Goal: Browse casually: Explore the website without a specific task or goal

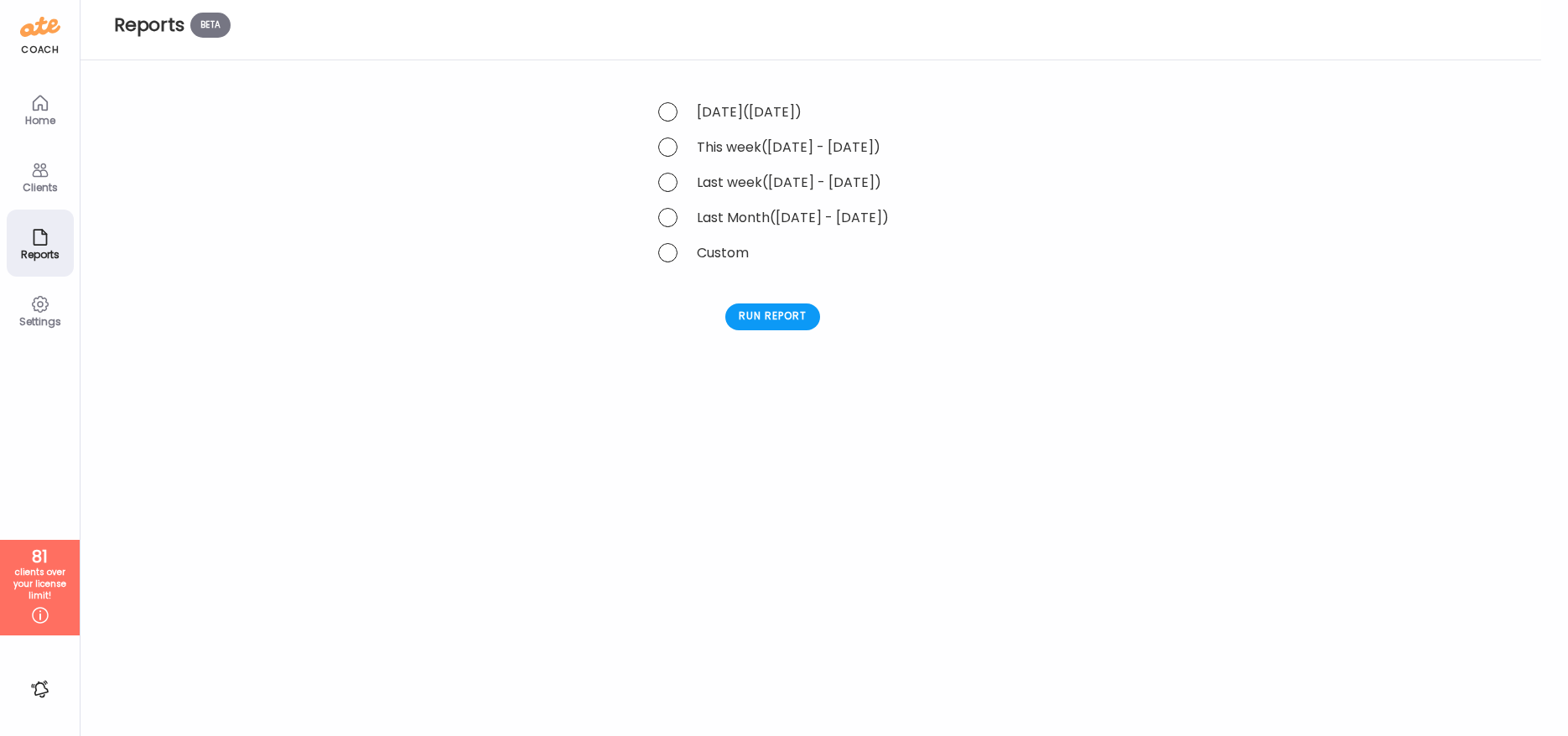
click at [37, 118] on div "Home" at bounding box center [41, 120] width 61 height 11
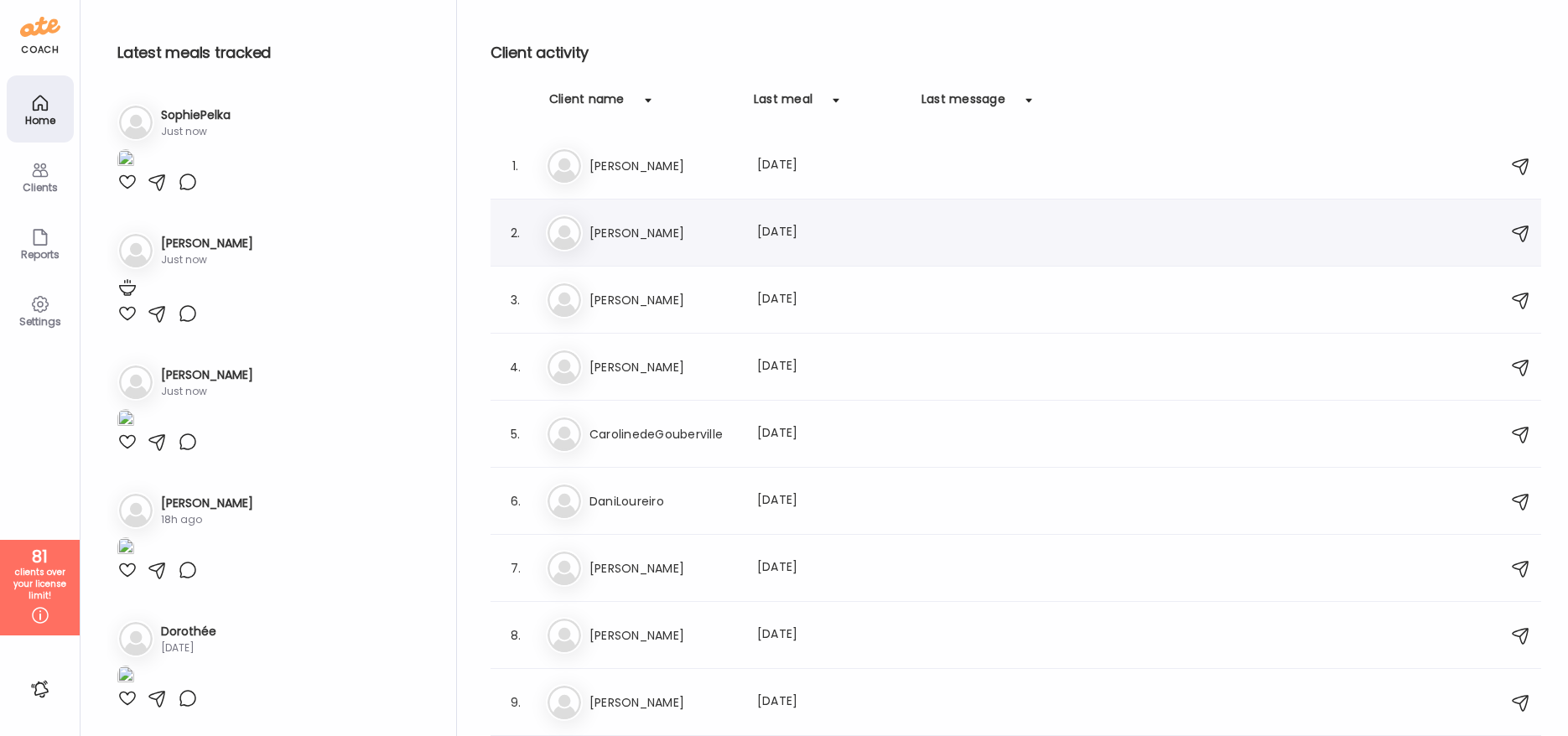
click at [622, 233] on h3 "[PERSON_NAME]" at bounding box center [663, 232] width 148 height 20
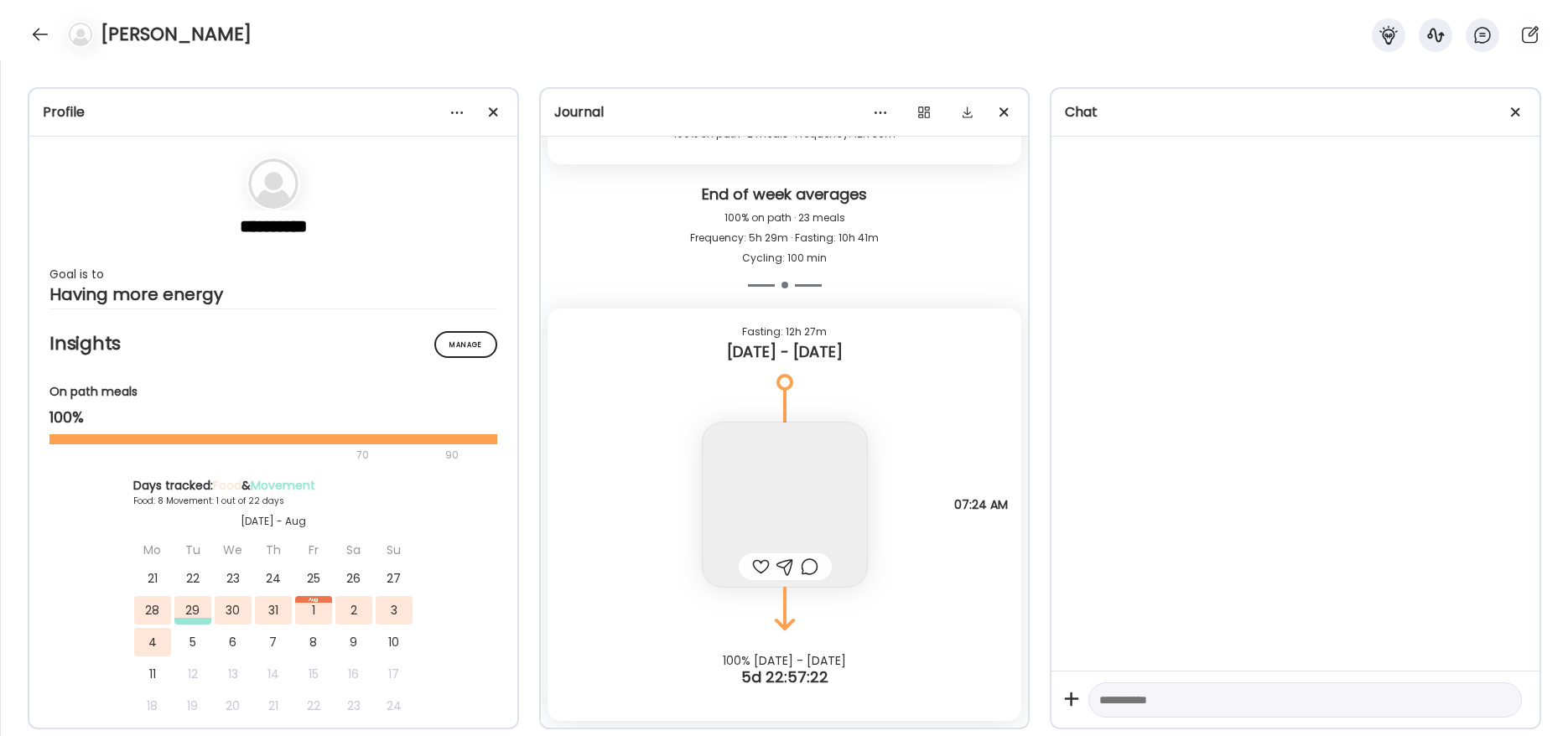
scroll to position [13230, 0]
click at [493, 112] on span at bounding box center [493, 112] width 9 height 9
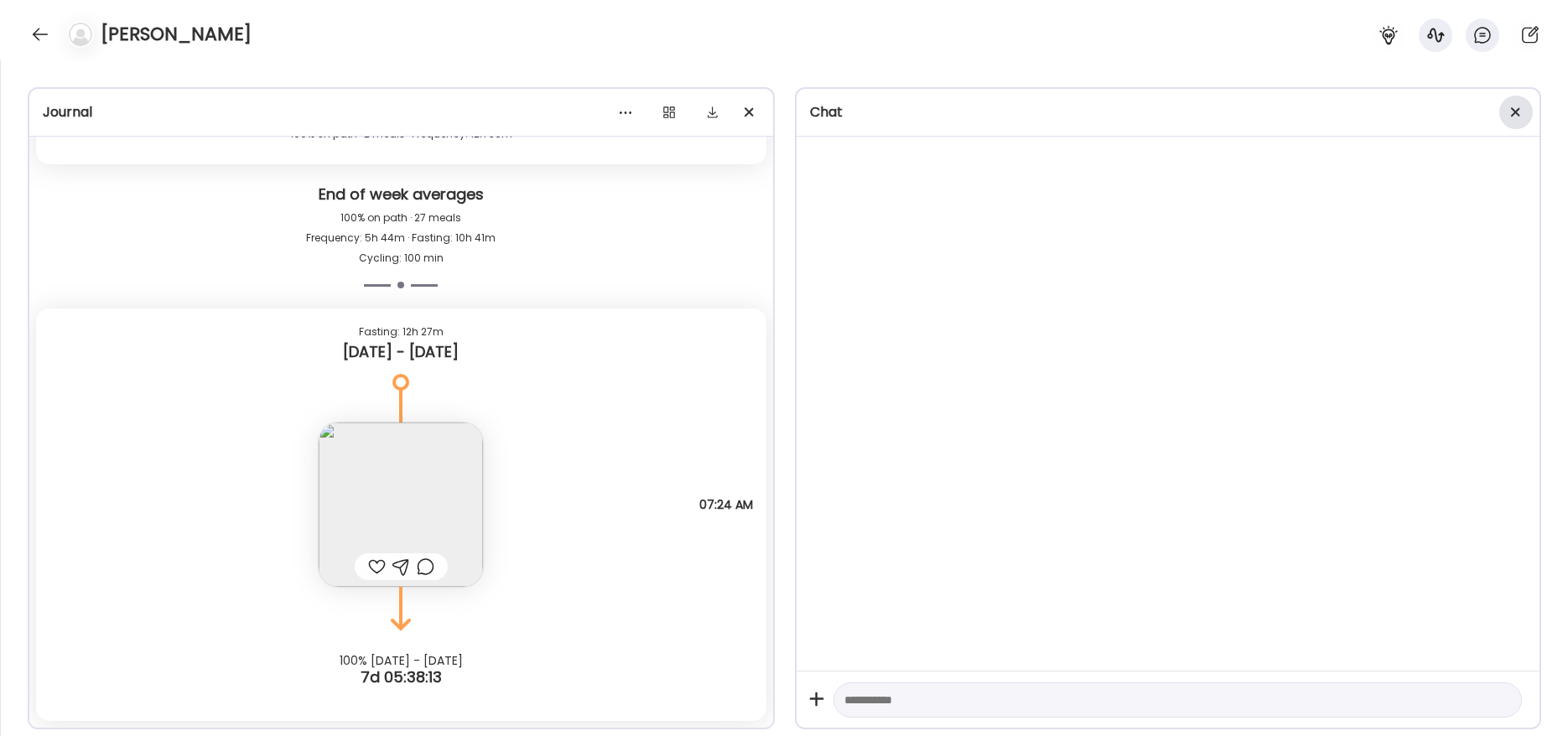
click at [1517, 113] on span at bounding box center [1516, 112] width 9 height 9
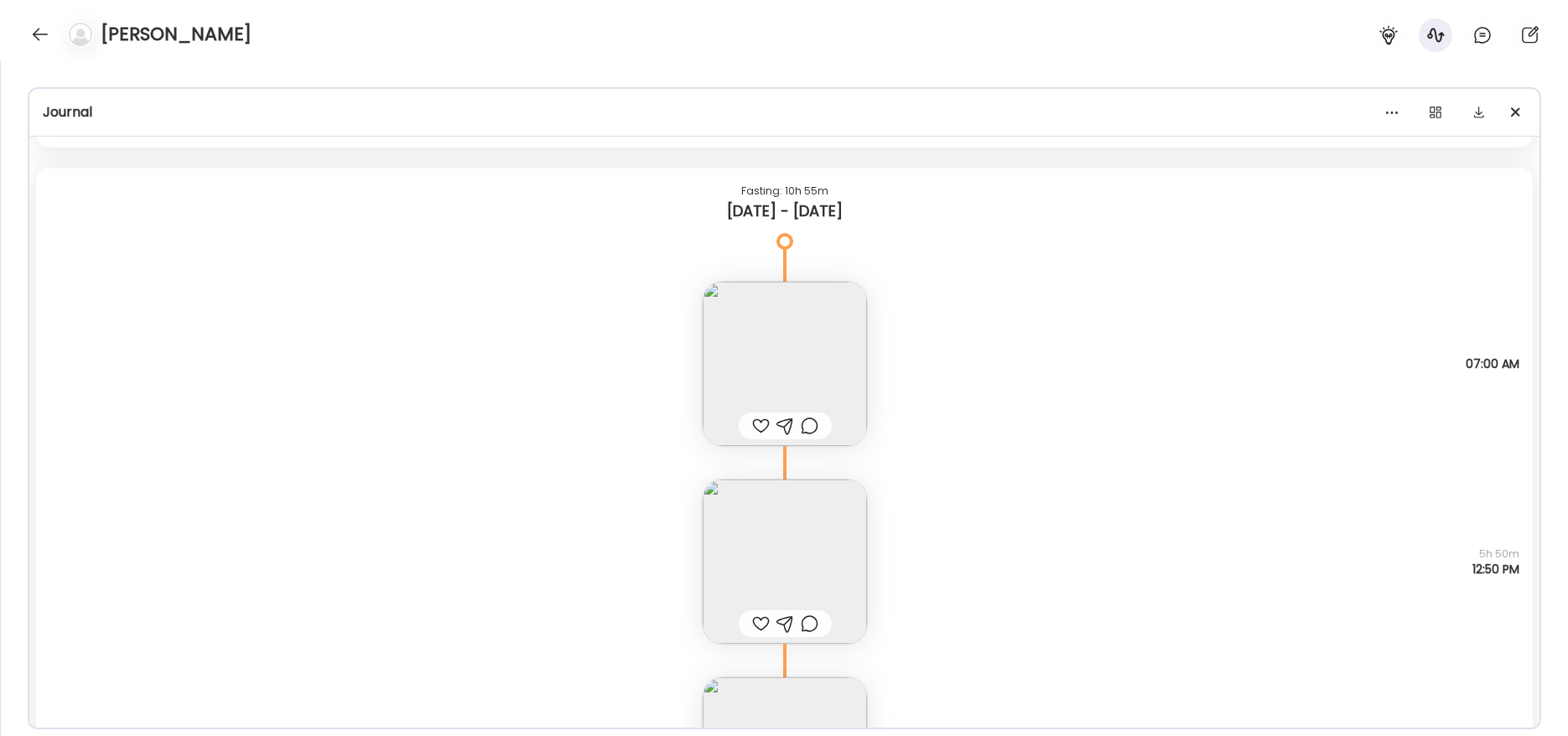
scroll to position [709, 0]
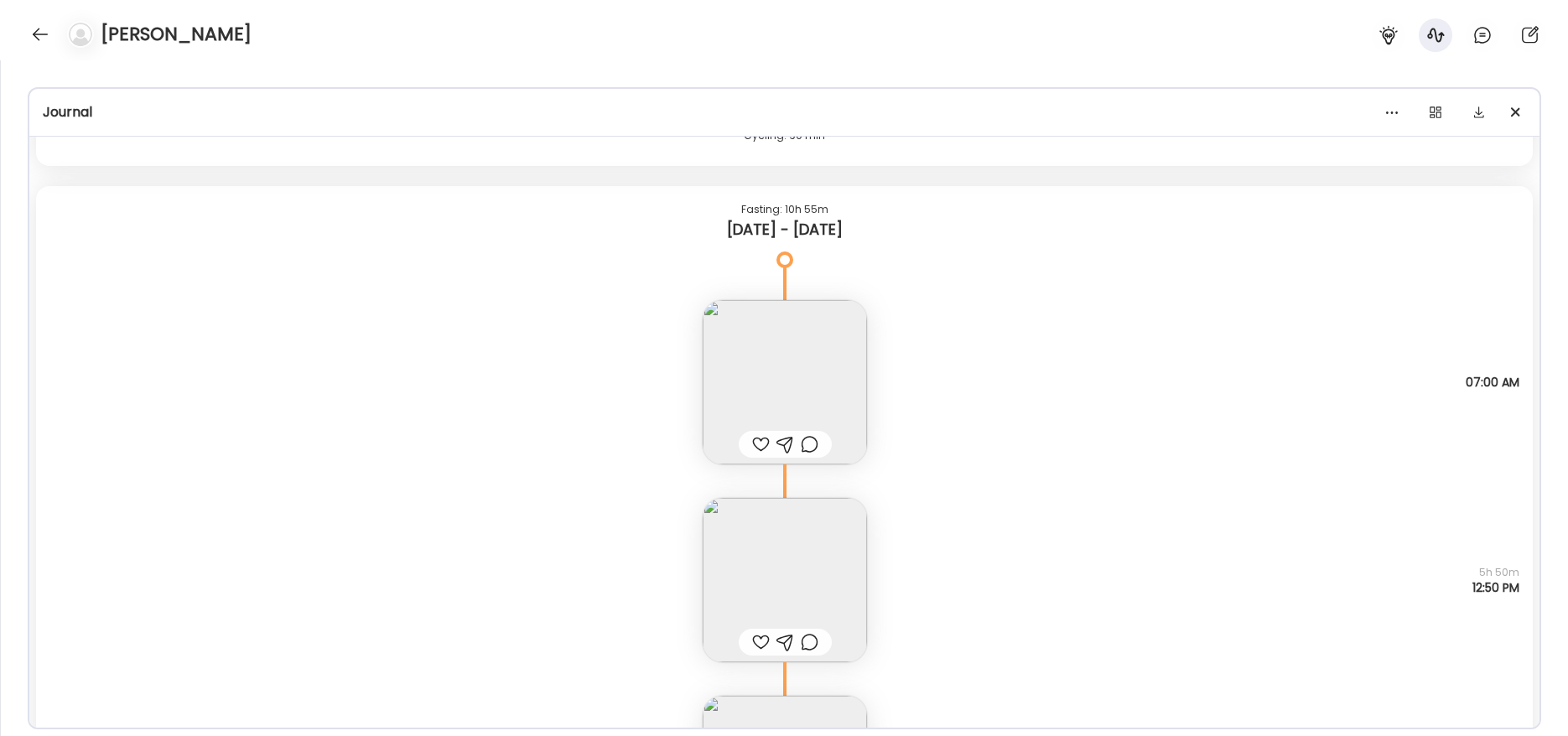
click at [805, 344] on img at bounding box center [784, 382] width 164 height 164
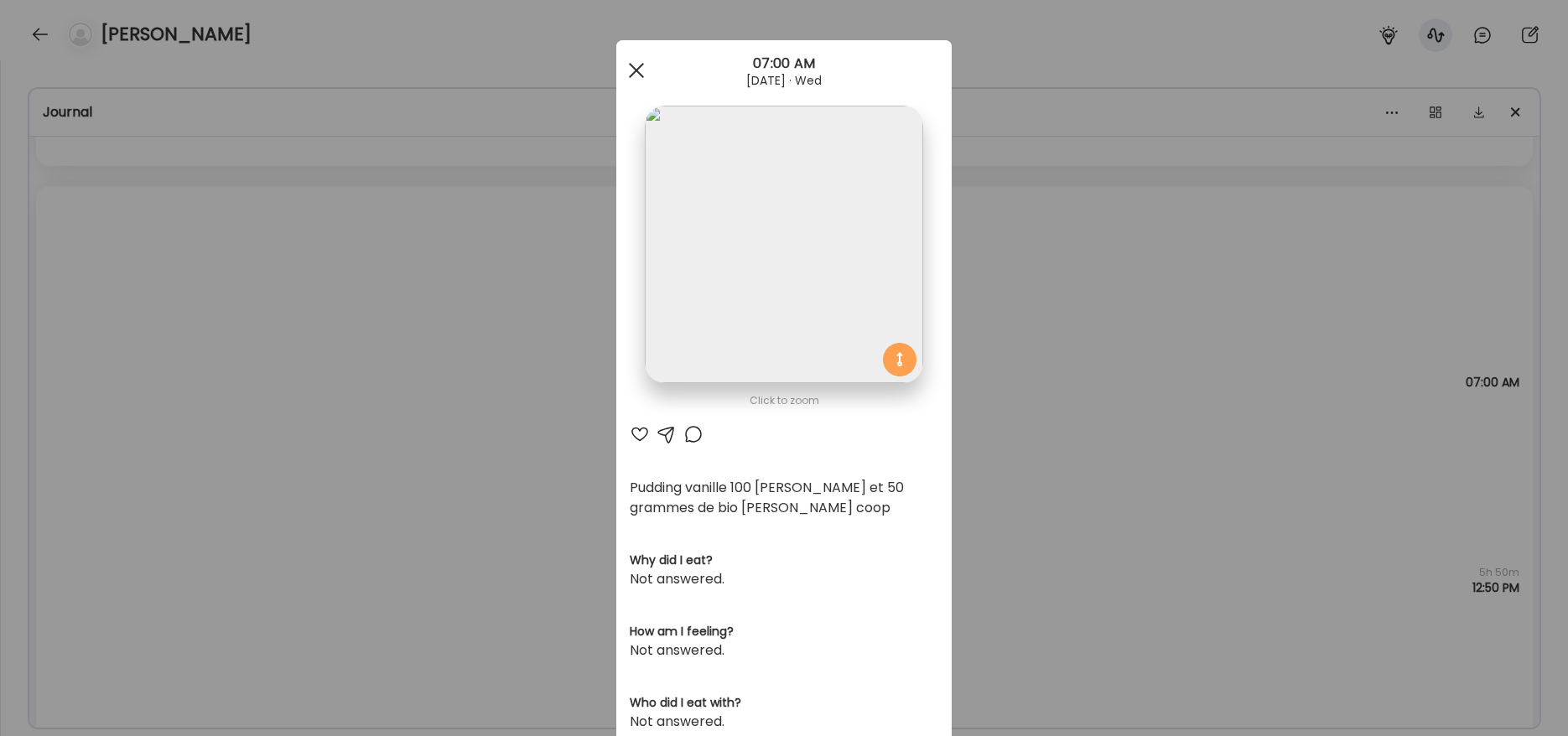
click at [624, 68] on div at bounding box center [636, 70] width 33 height 33
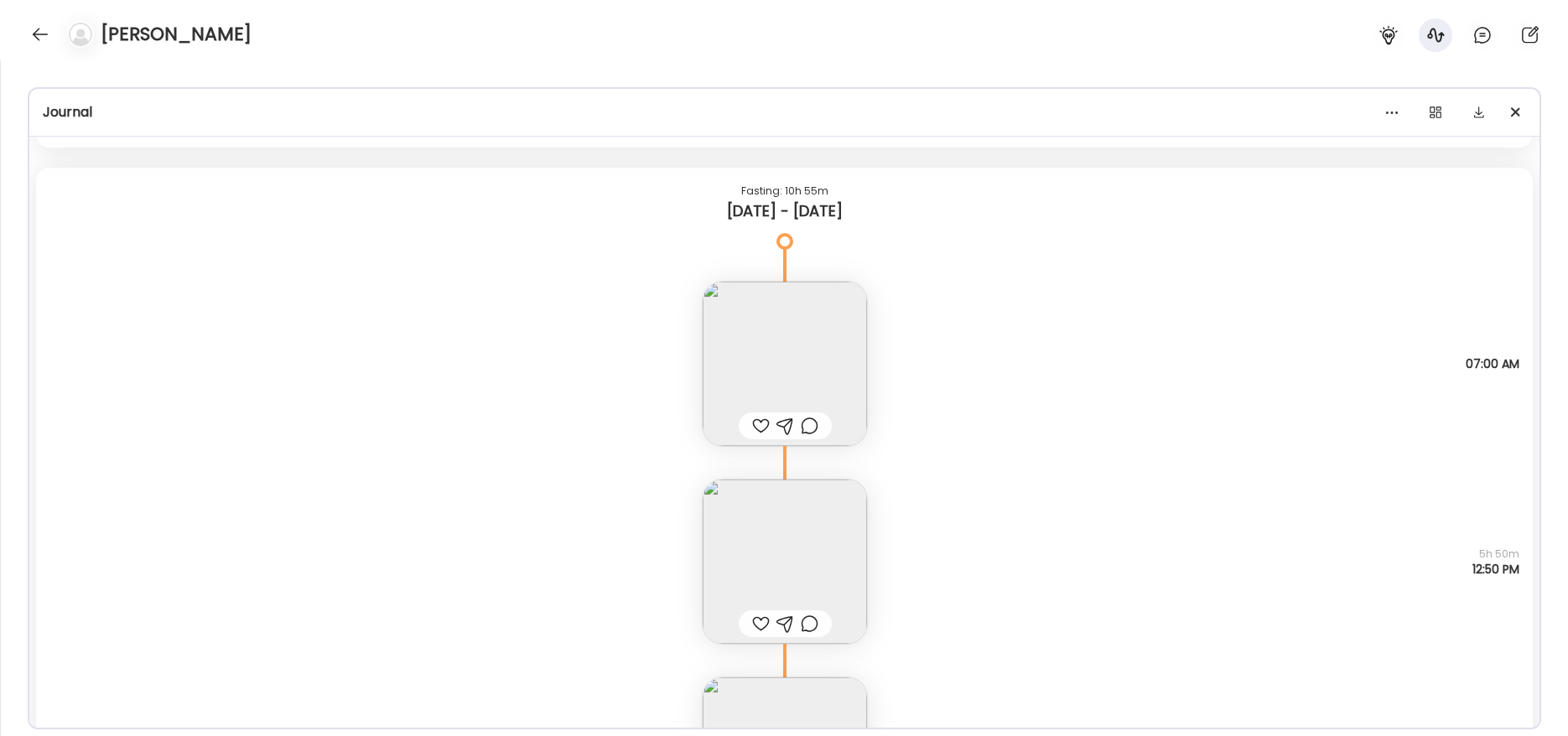
scroll to position [745, 0]
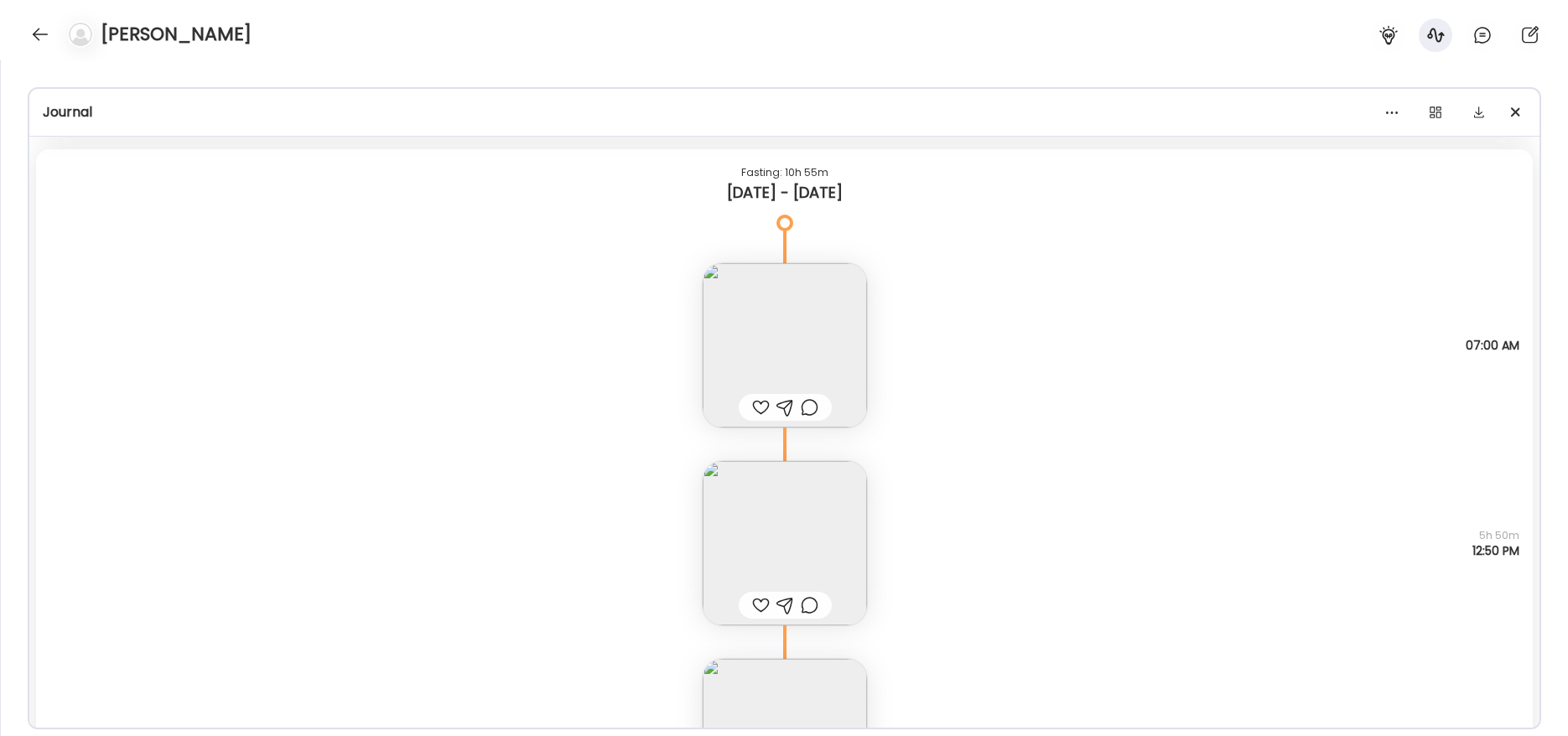
click at [759, 531] on img at bounding box center [784, 543] width 164 height 164
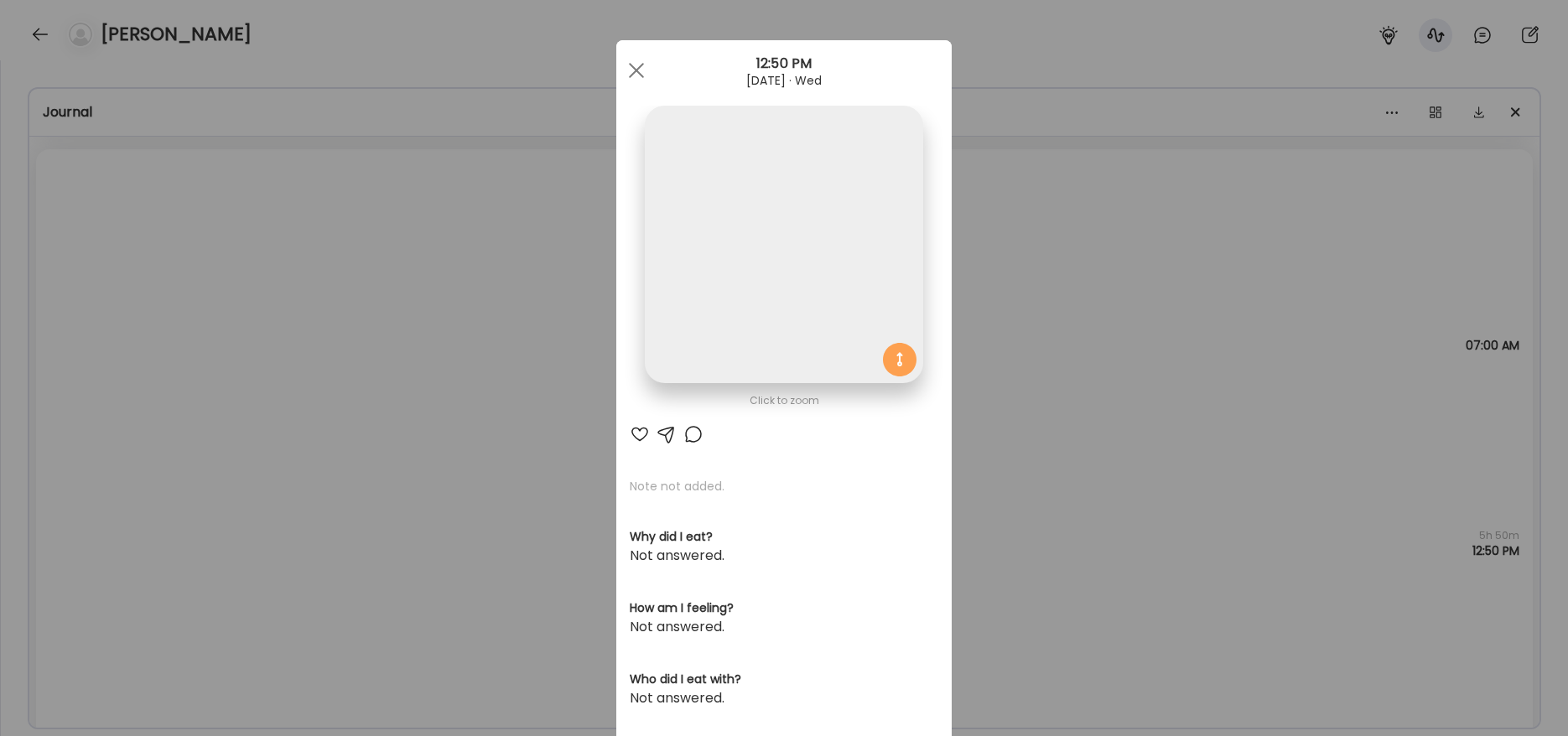
click at [786, 340] on img at bounding box center [784, 244] width 278 height 278
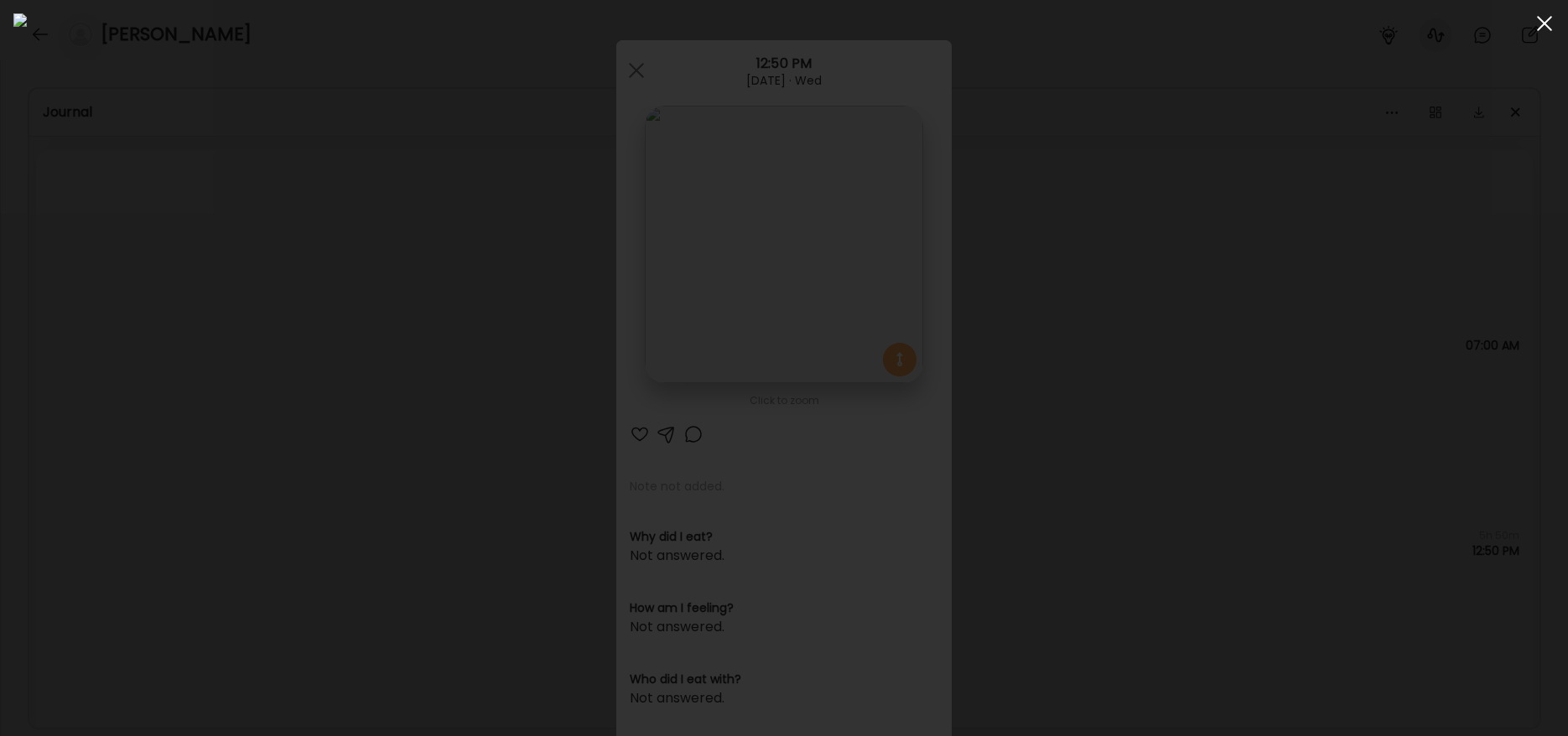
click at [1541, 18] on div at bounding box center [1544, 23] width 33 height 33
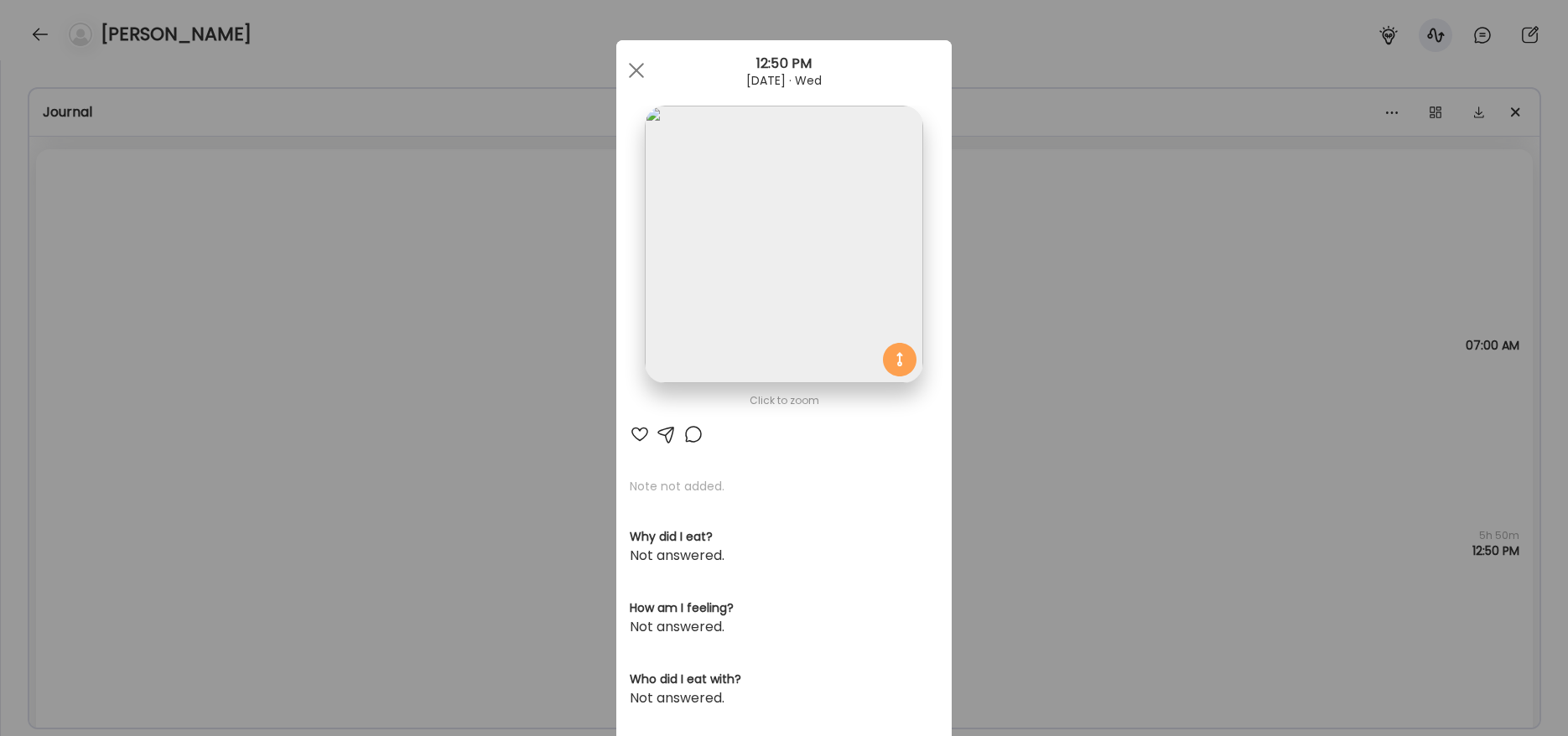
click at [632, 69] on div at bounding box center [636, 70] width 33 height 33
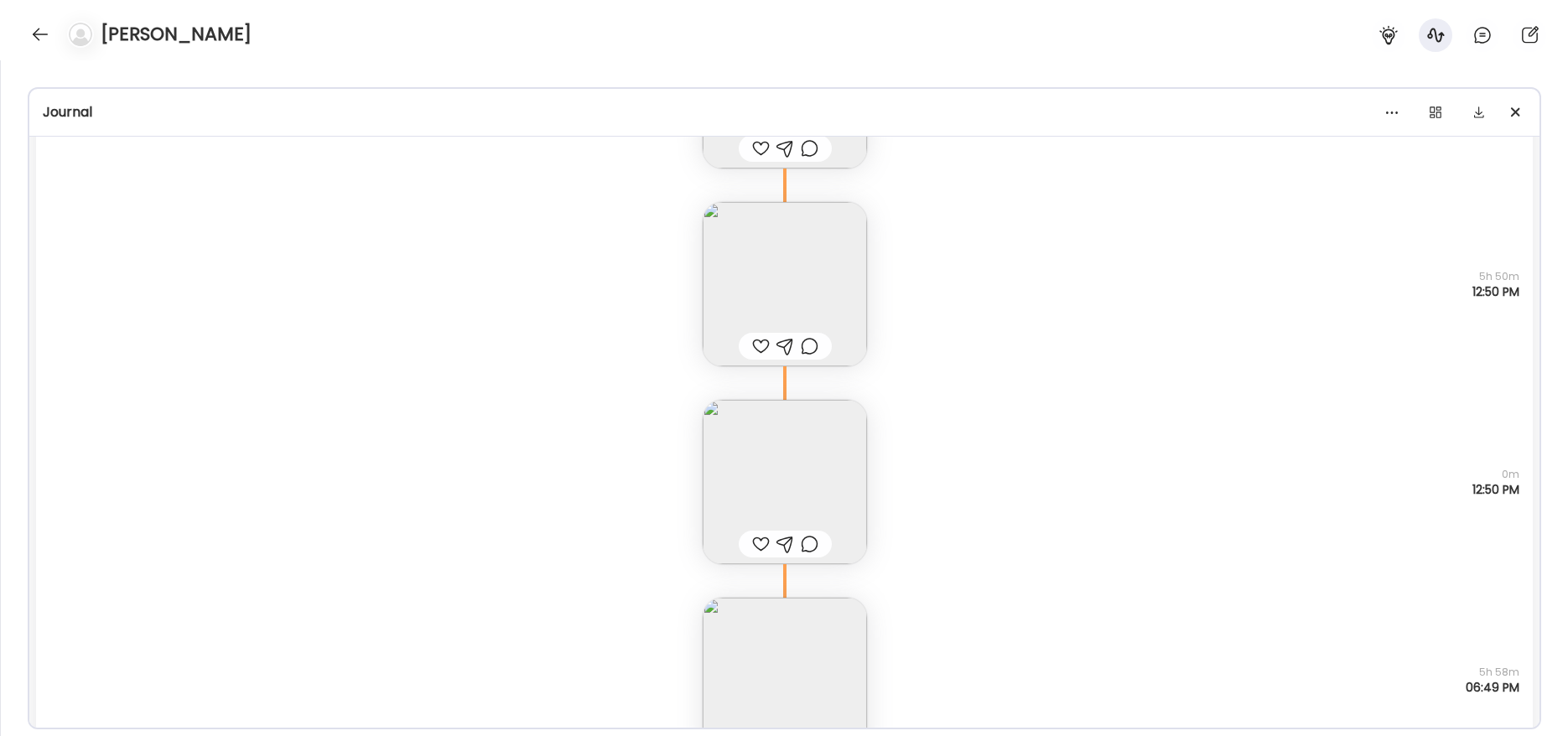
scroll to position [1031, 0]
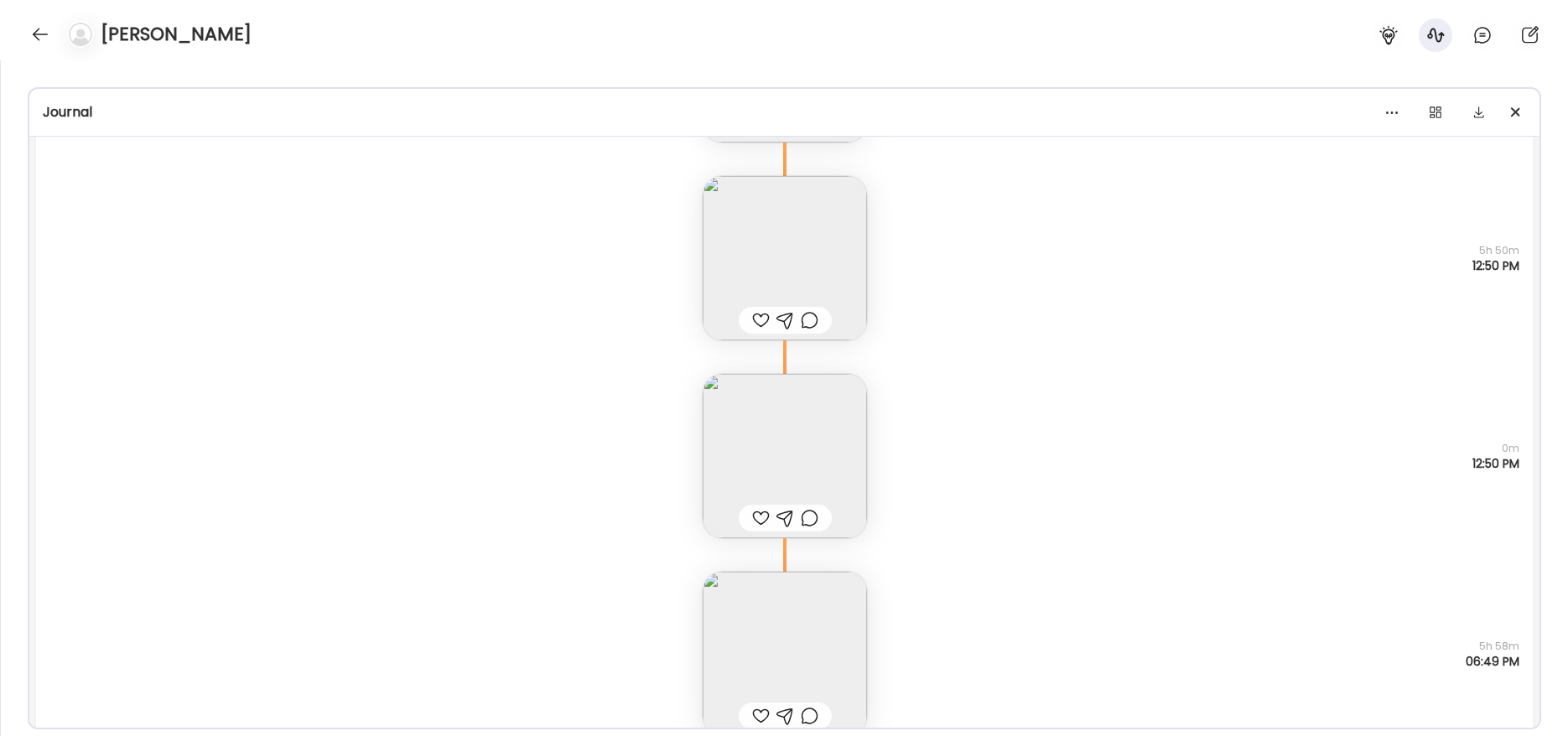
click at [771, 423] on img at bounding box center [784, 456] width 164 height 164
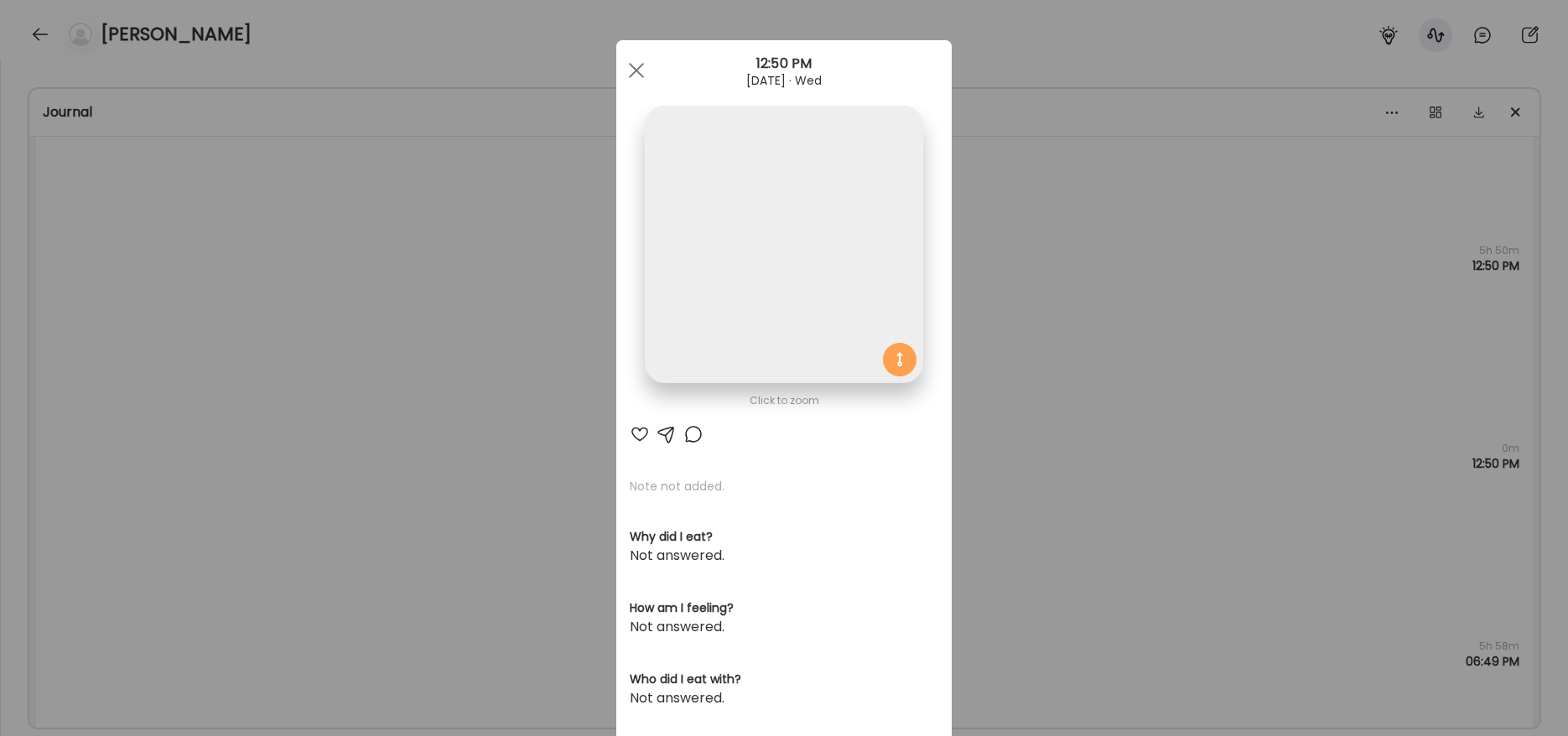
click at [818, 247] on img at bounding box center [784, 244] width 278 height 278
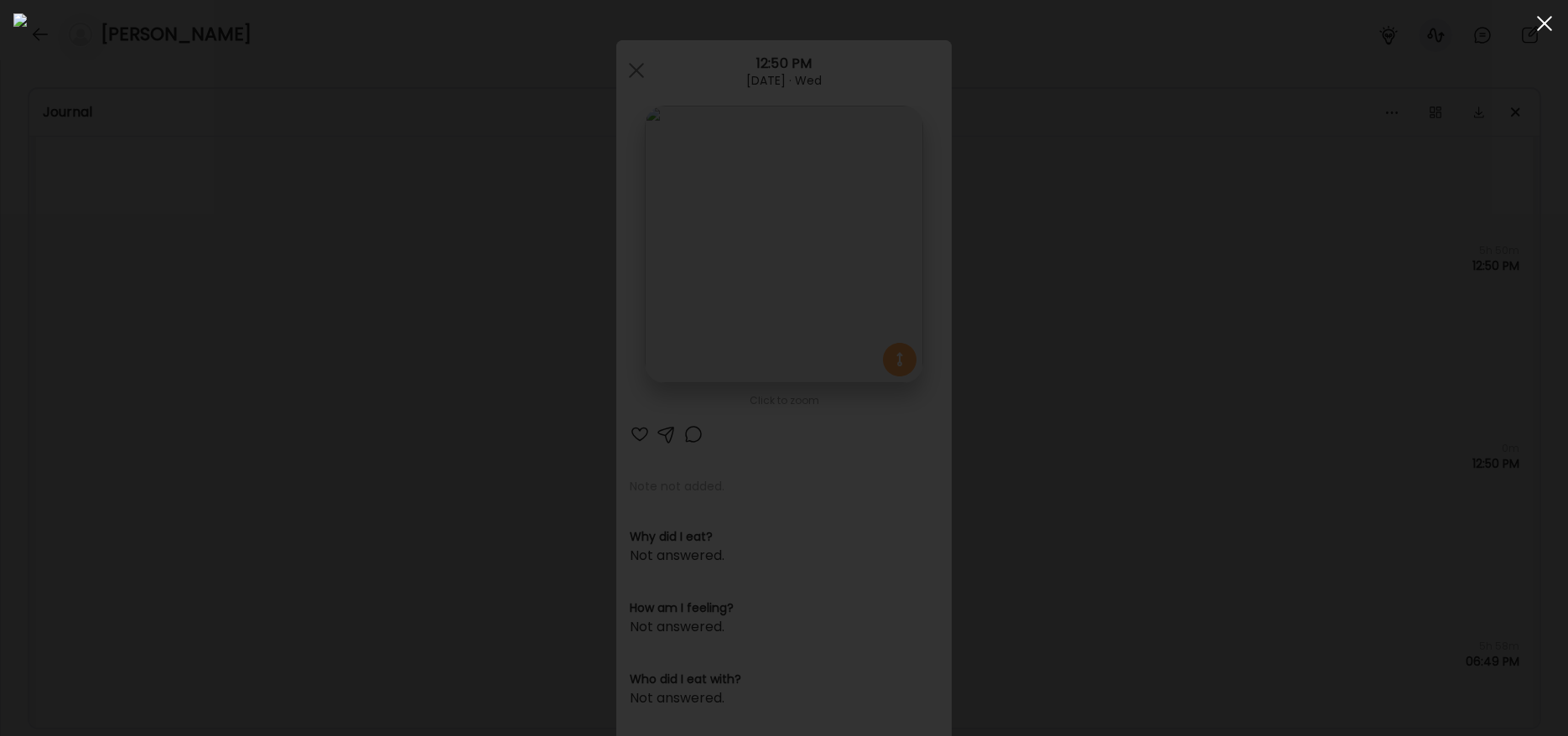
click at [1541, 29] on div at bounding box center [1544, 23] width 33 height 33
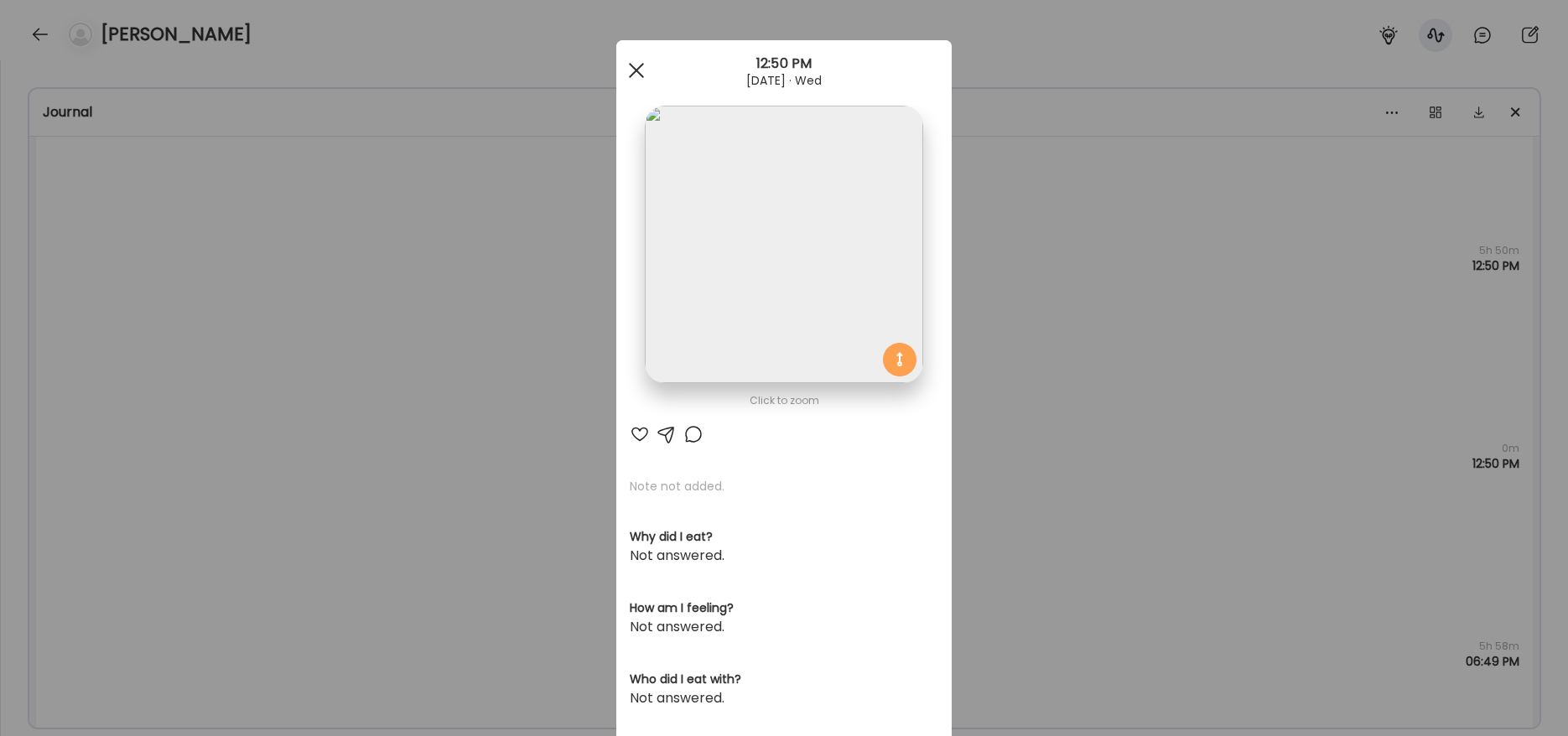
click at [632, 78] on div at bounding box center [636, 70] width 33 height 33
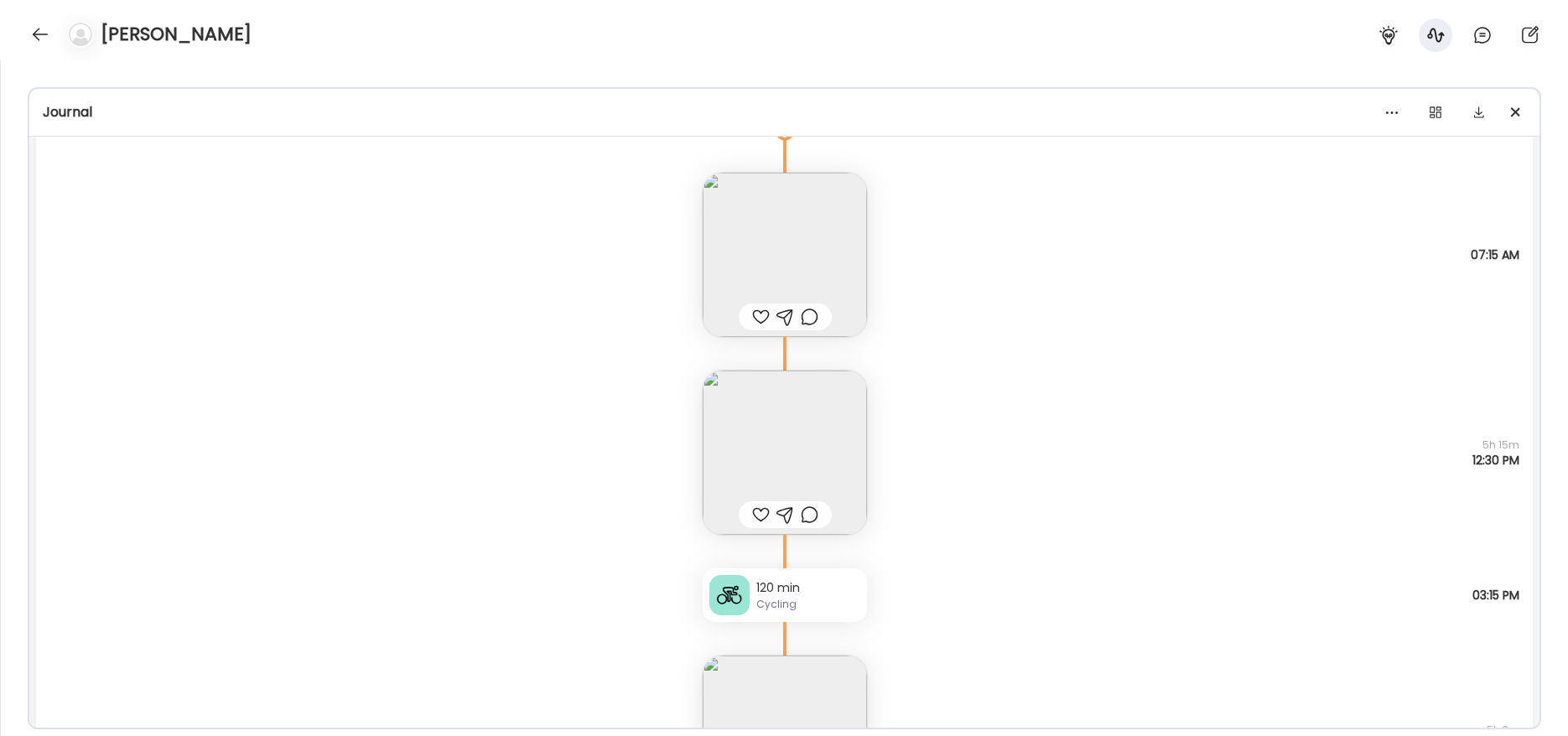
scroll to position [2045, 0]
click at [789, 449] on img at bounding box center [784, 447] width 164 height 164
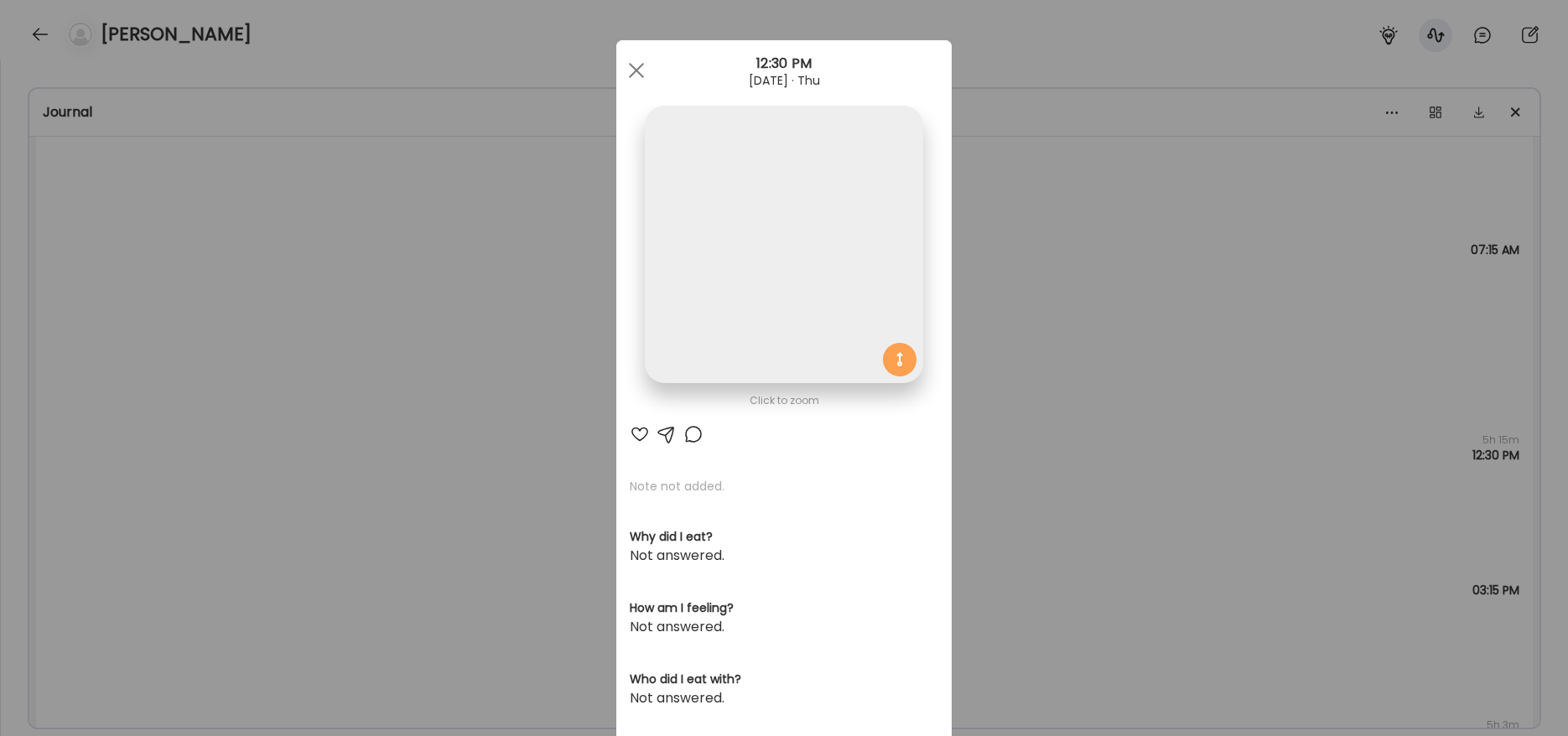
click at [768, 332] on img at bounding box center [784, 244] width 278 height 278
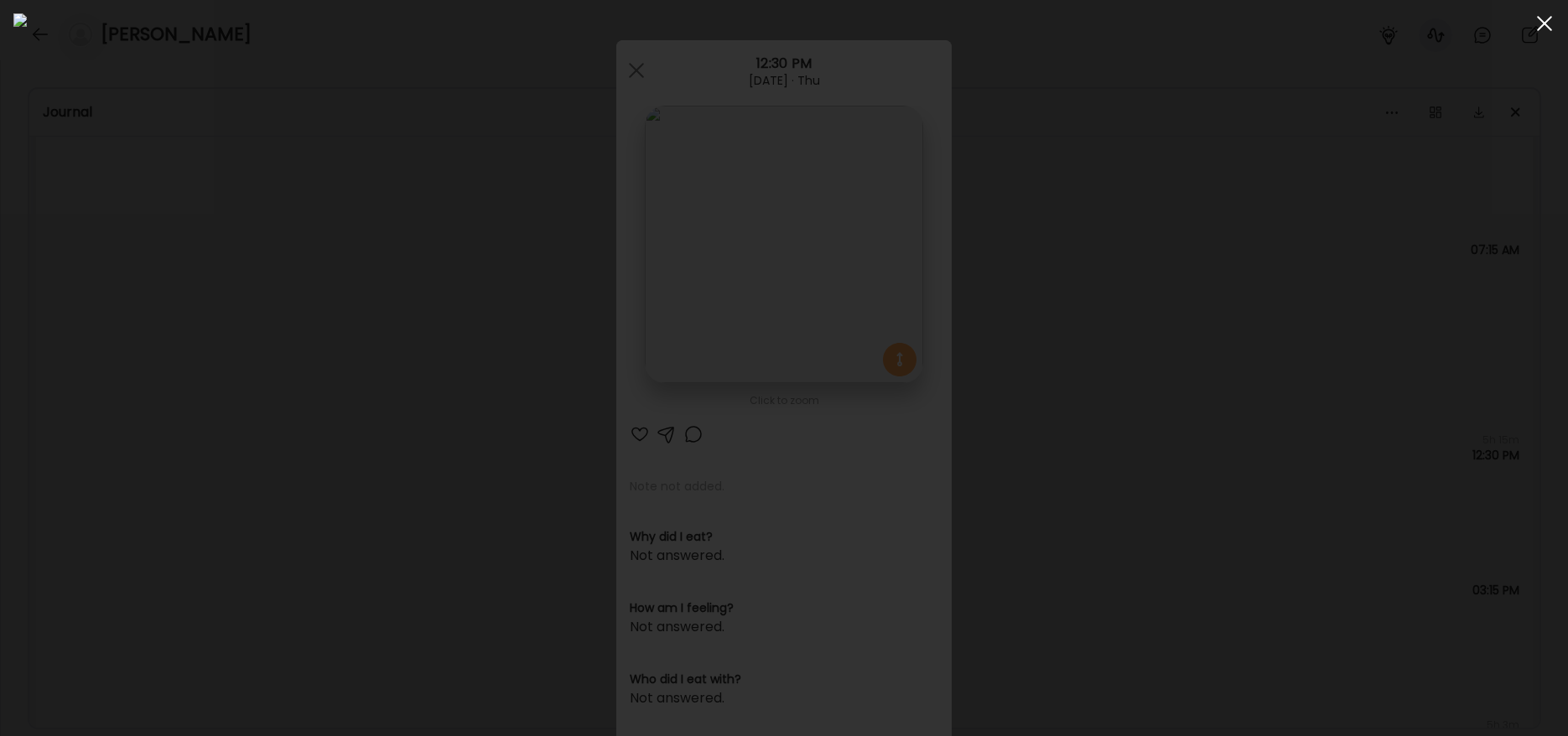
click at [1552, 33] on div at bounding box center [1544, 23] width 33 height 33
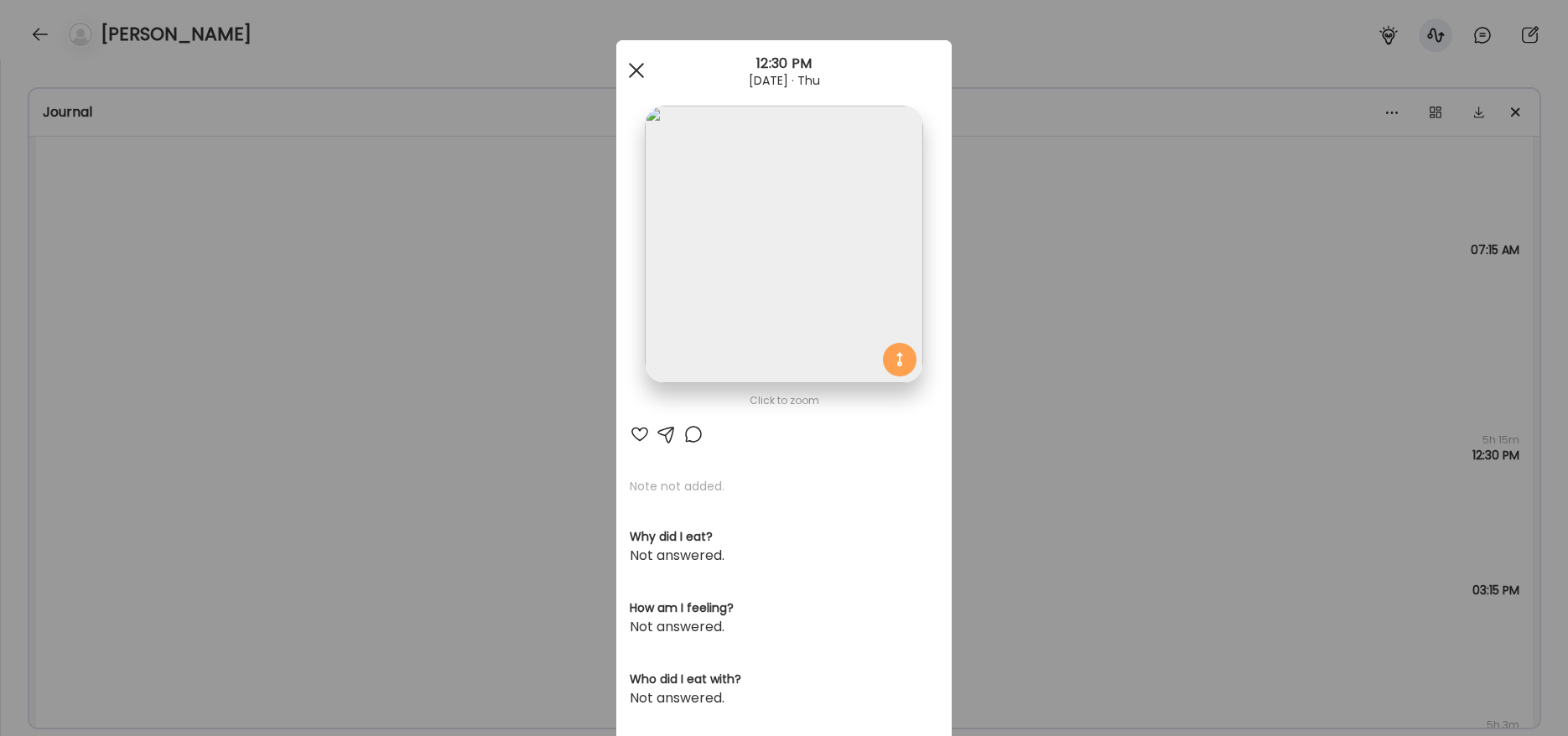
click at [634, 71] on div at bounding box center [636, 70] width 33 height 33
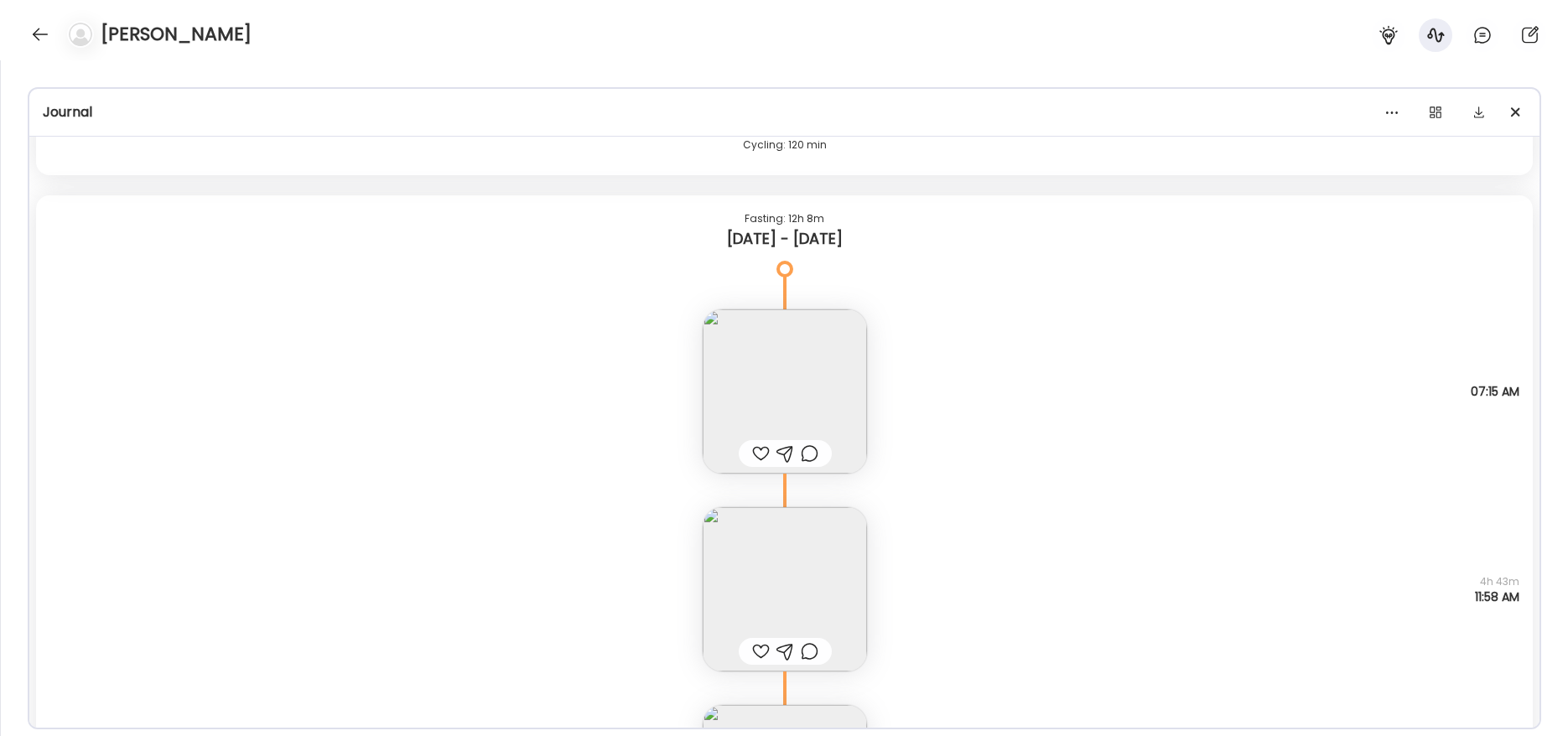
scroll to position [3398, 0]
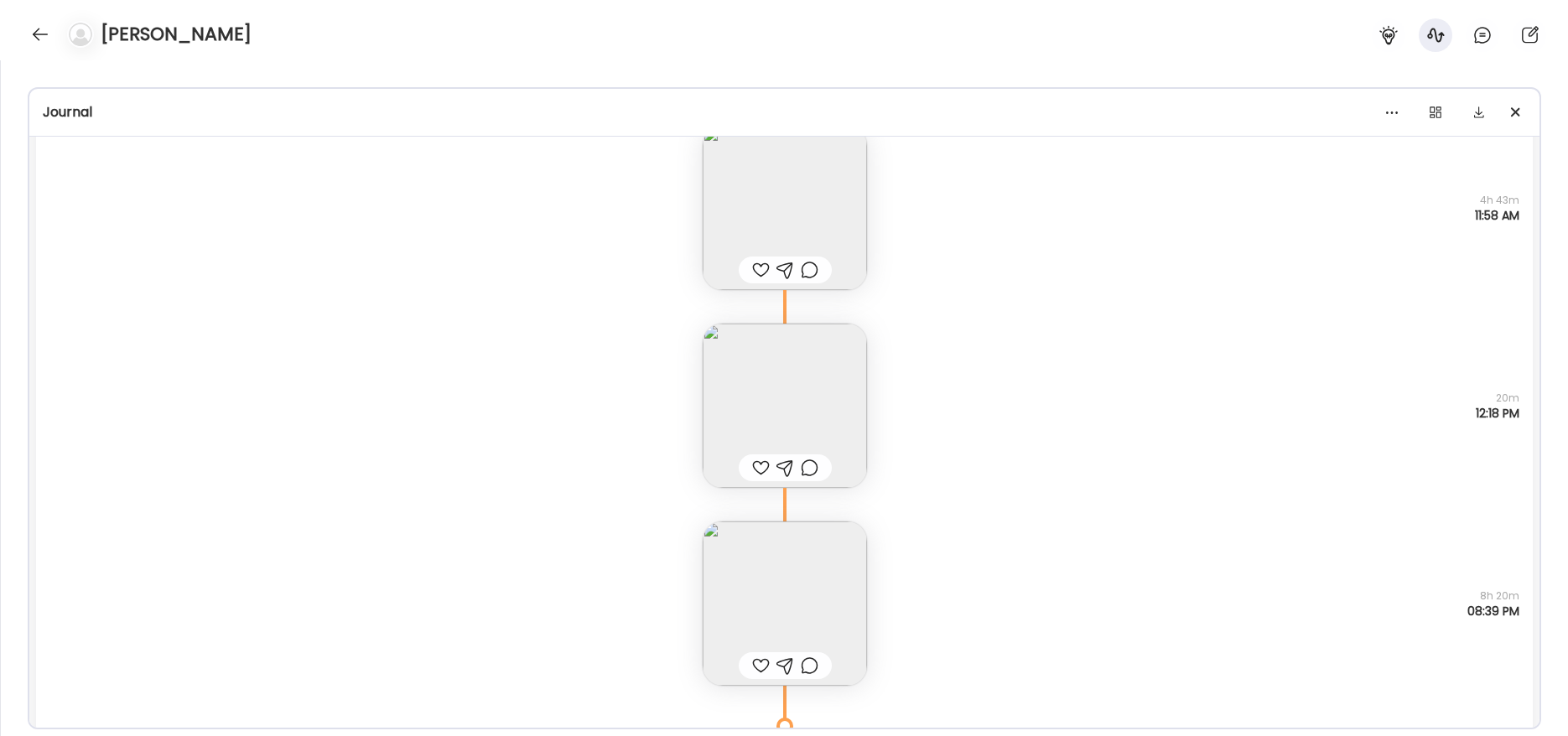
click at [815, 572] on img at bounding box center [784, 603] width 164 height 164
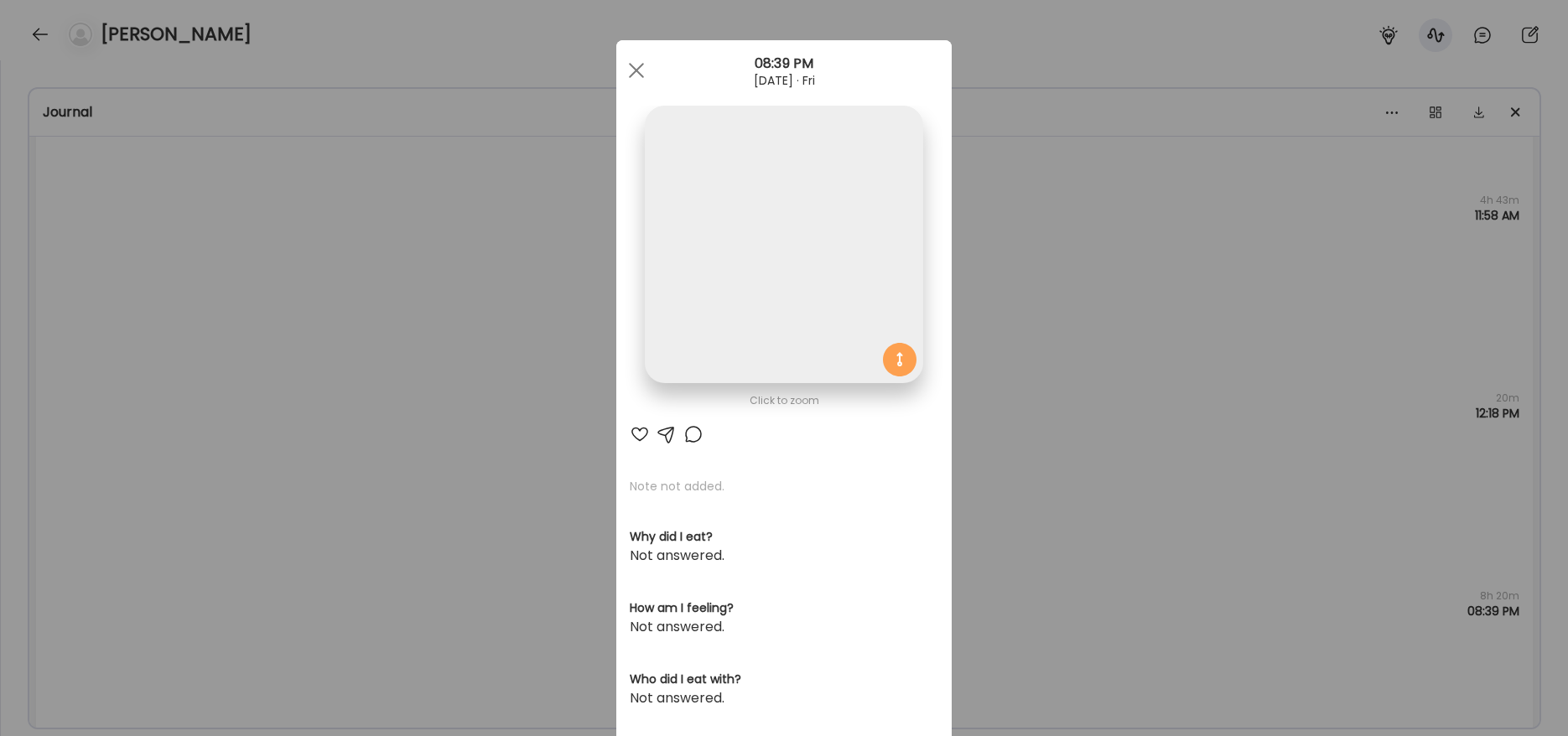
click at [784, 269] on img at bounding box center [784, 244] width 278 height 278
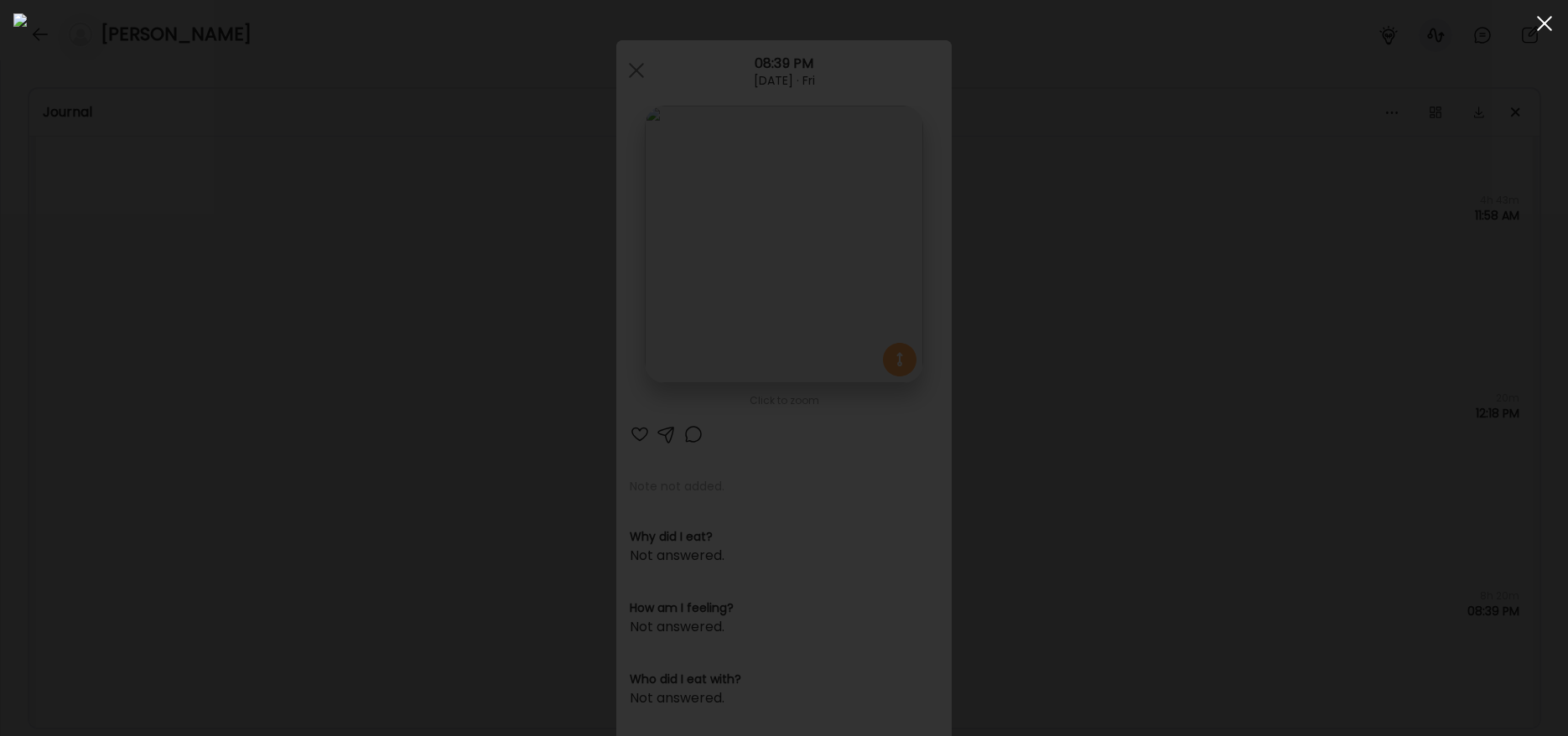
click at [1546, 26] on span at bounding box center [1544, 24] width 15 height 15
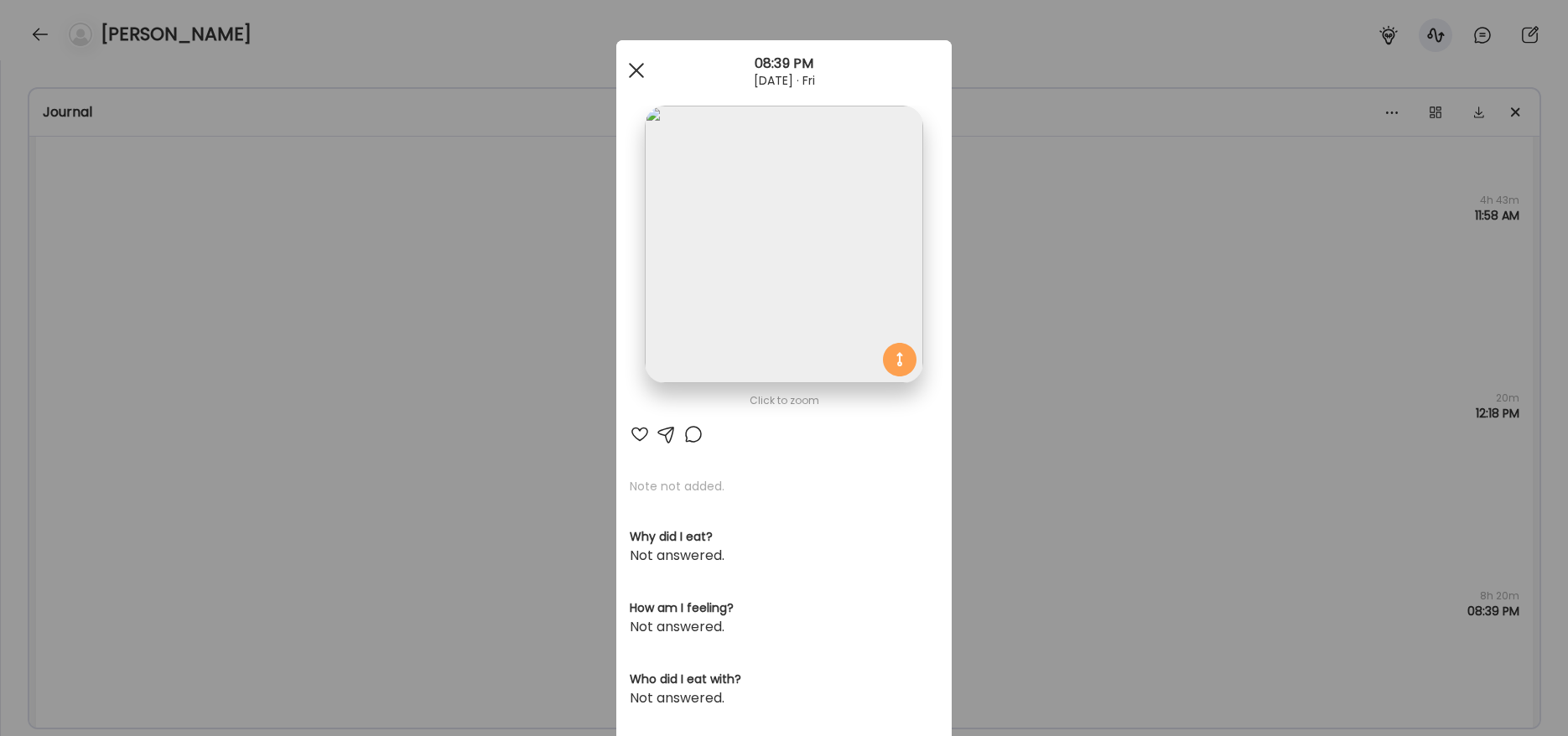
click at [633, 69] on div at bounding box center [636, 70] width 33 height 33
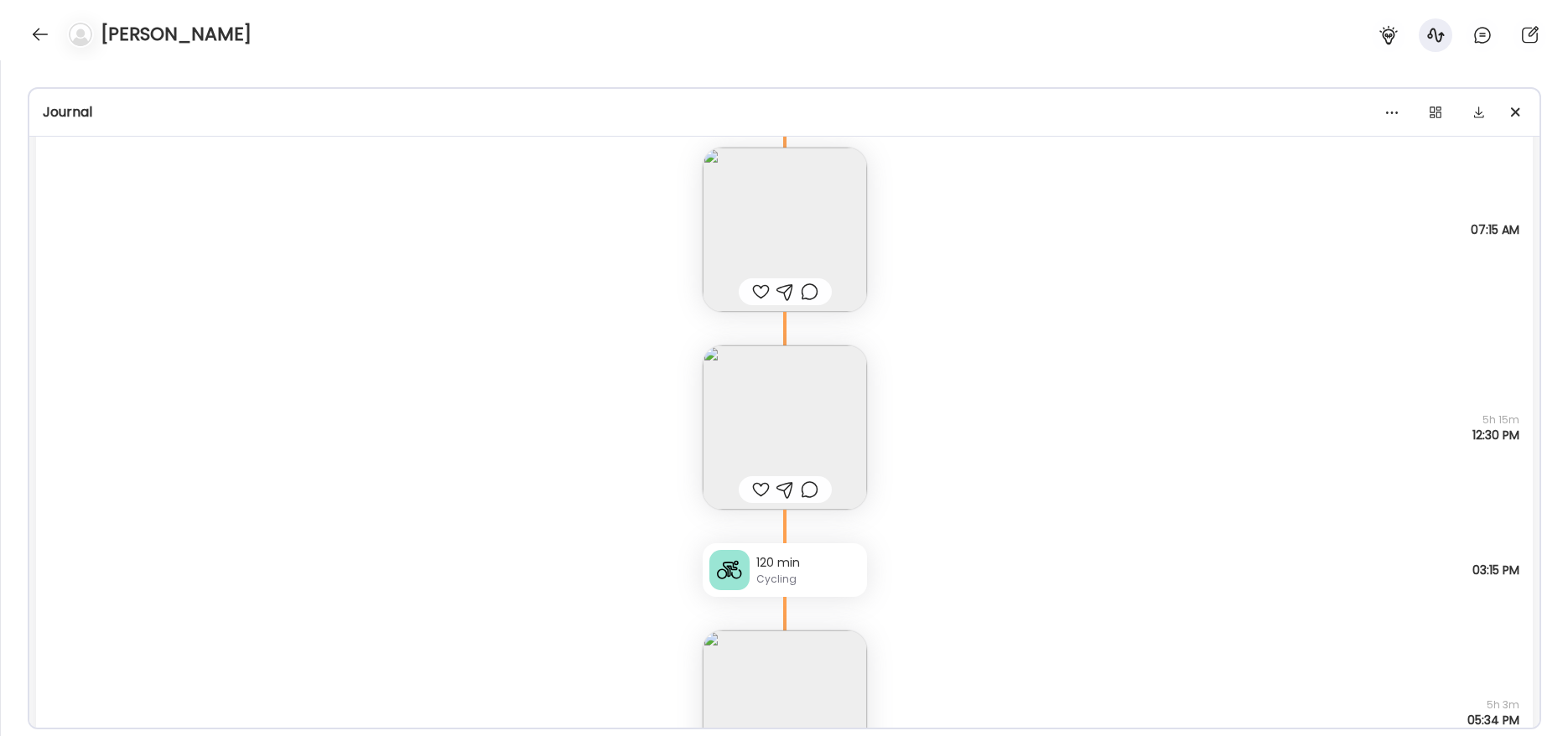
scroll to position [1982, 0]
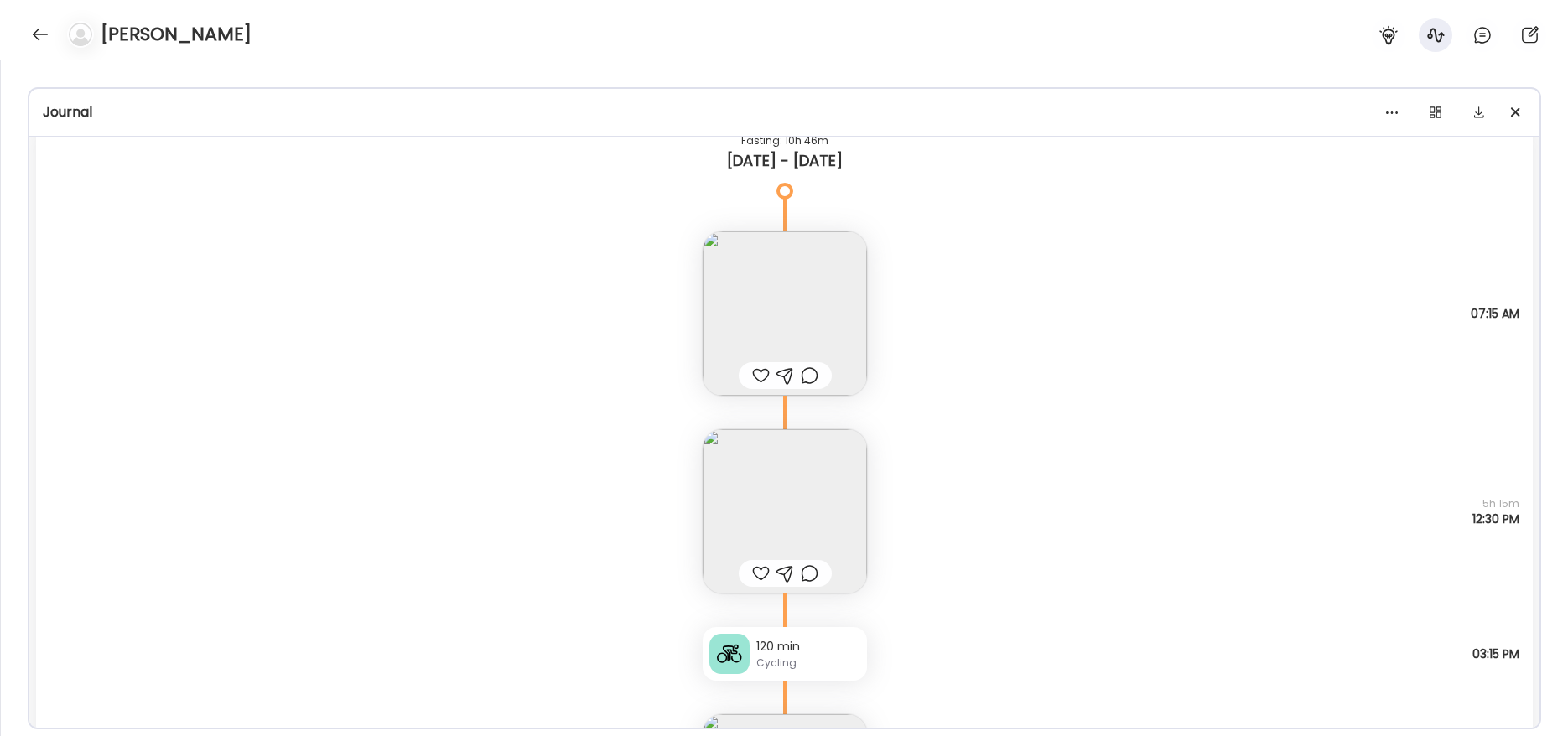
click at [786, 474] on img at bounding box center [784, 511] width 164 height 164
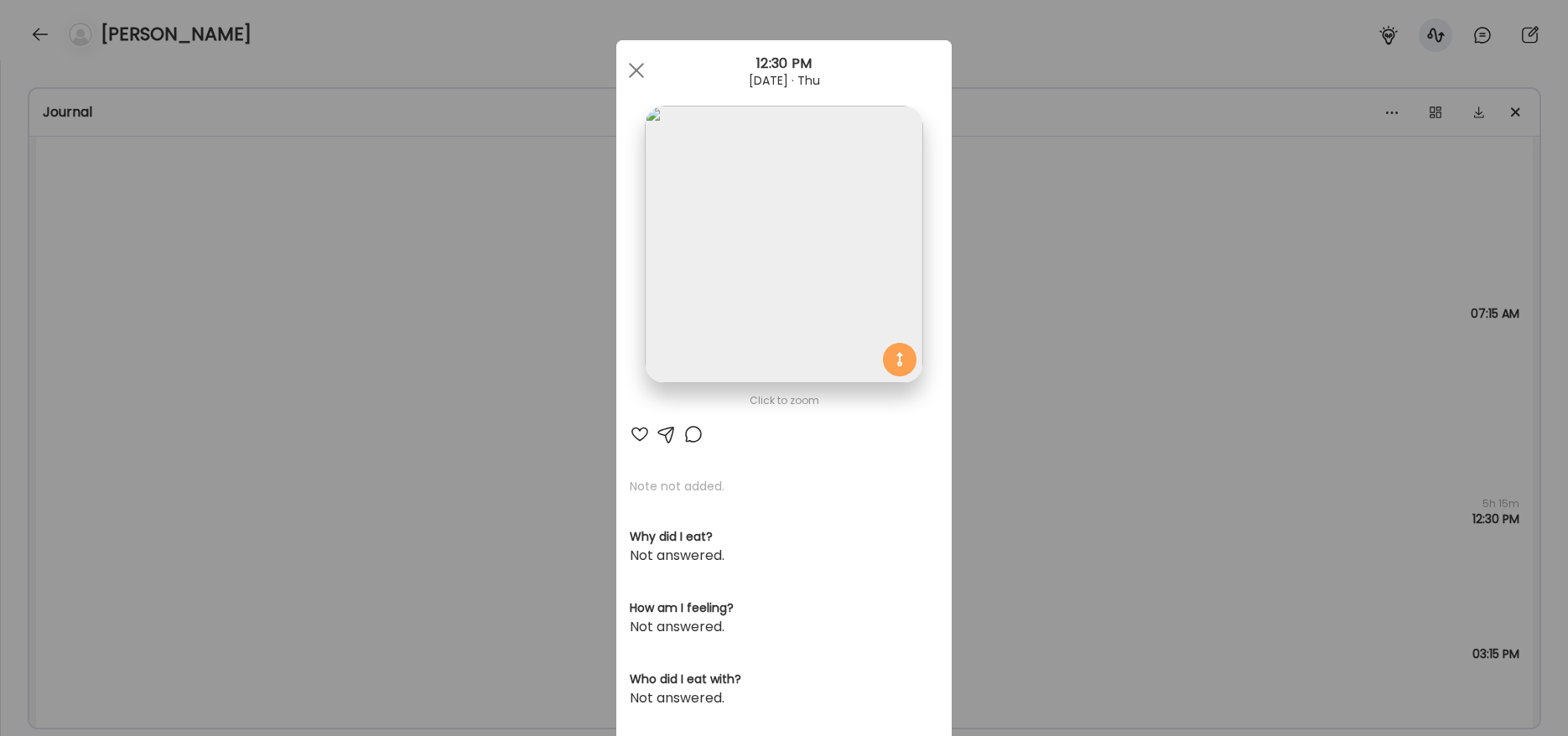
click at [743, 241] on img at bounding box center [784, 244] width 278 height 278
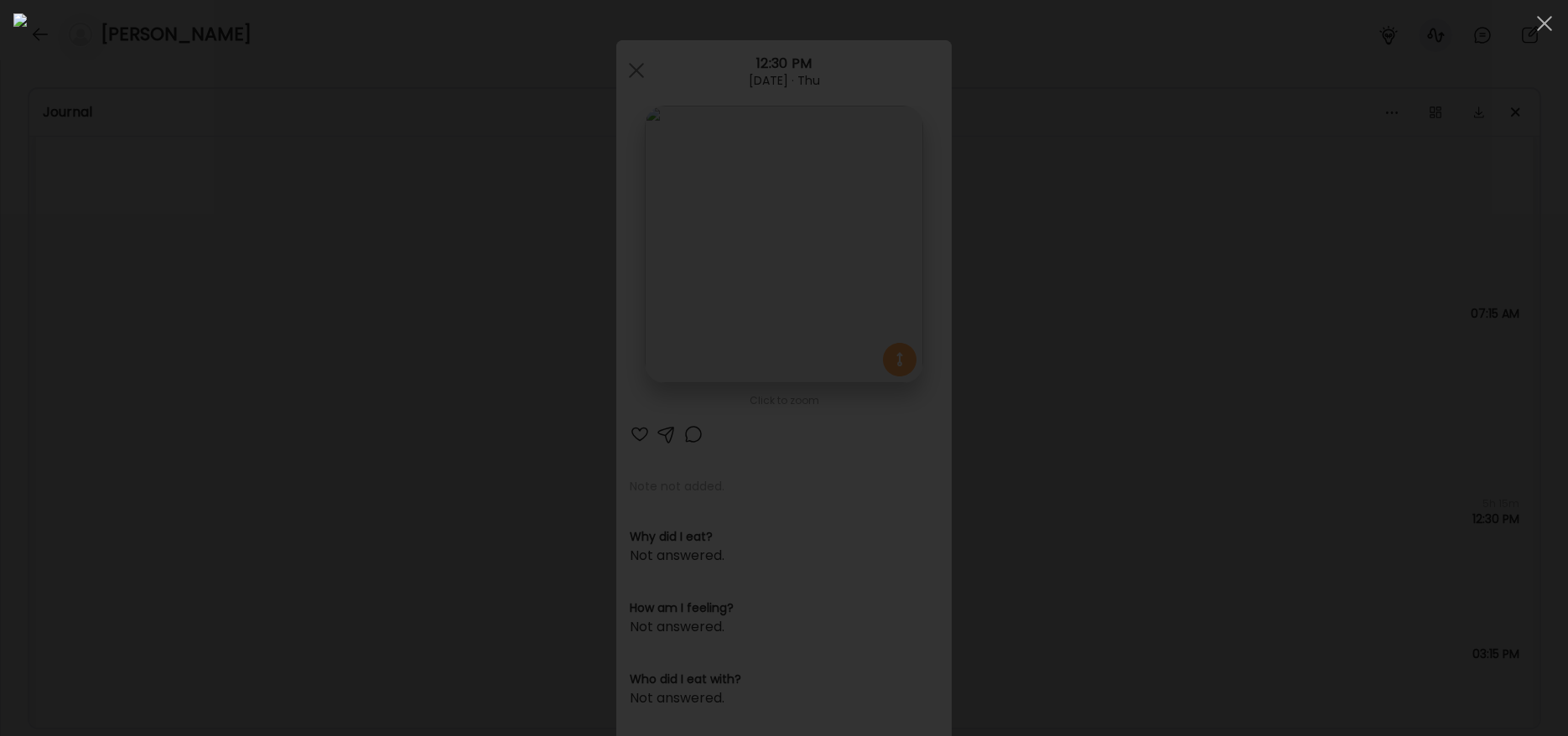
click at [1549, 26] on div at bounding box center [1544, 23] width 33 height 33
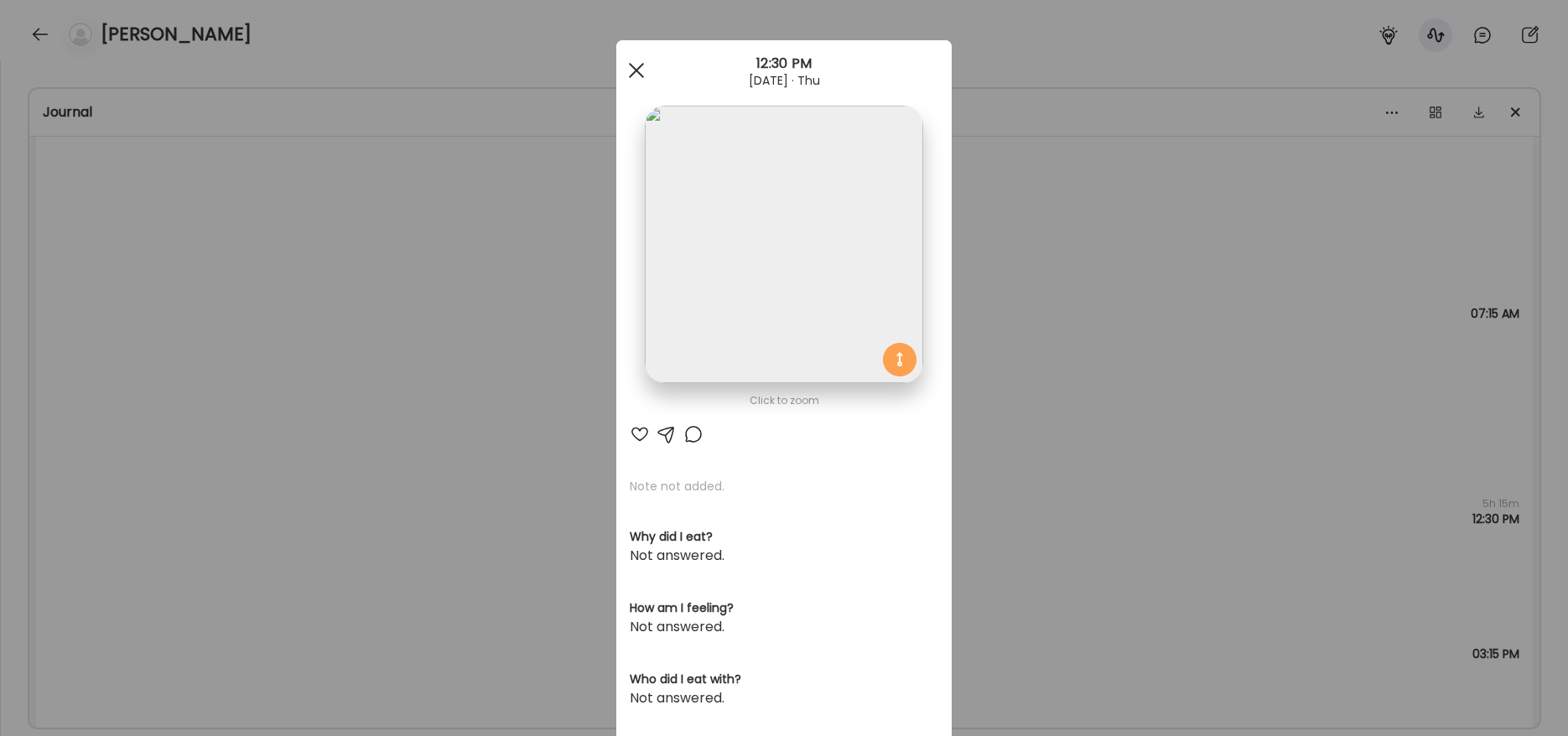
click at [634, 75] on span at bounding box center [637, 70] width 15 height 15
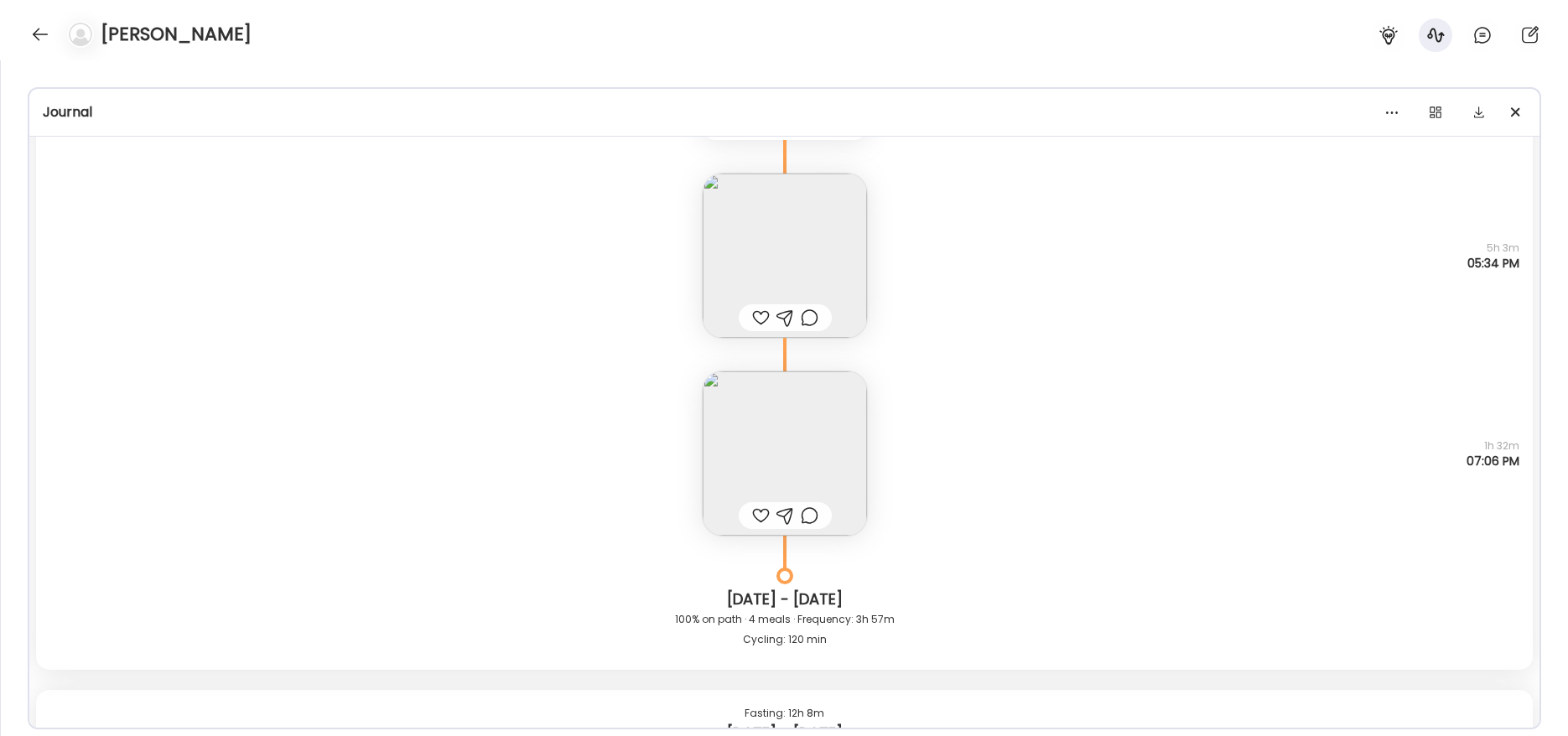
scroll to position [2564, 0]
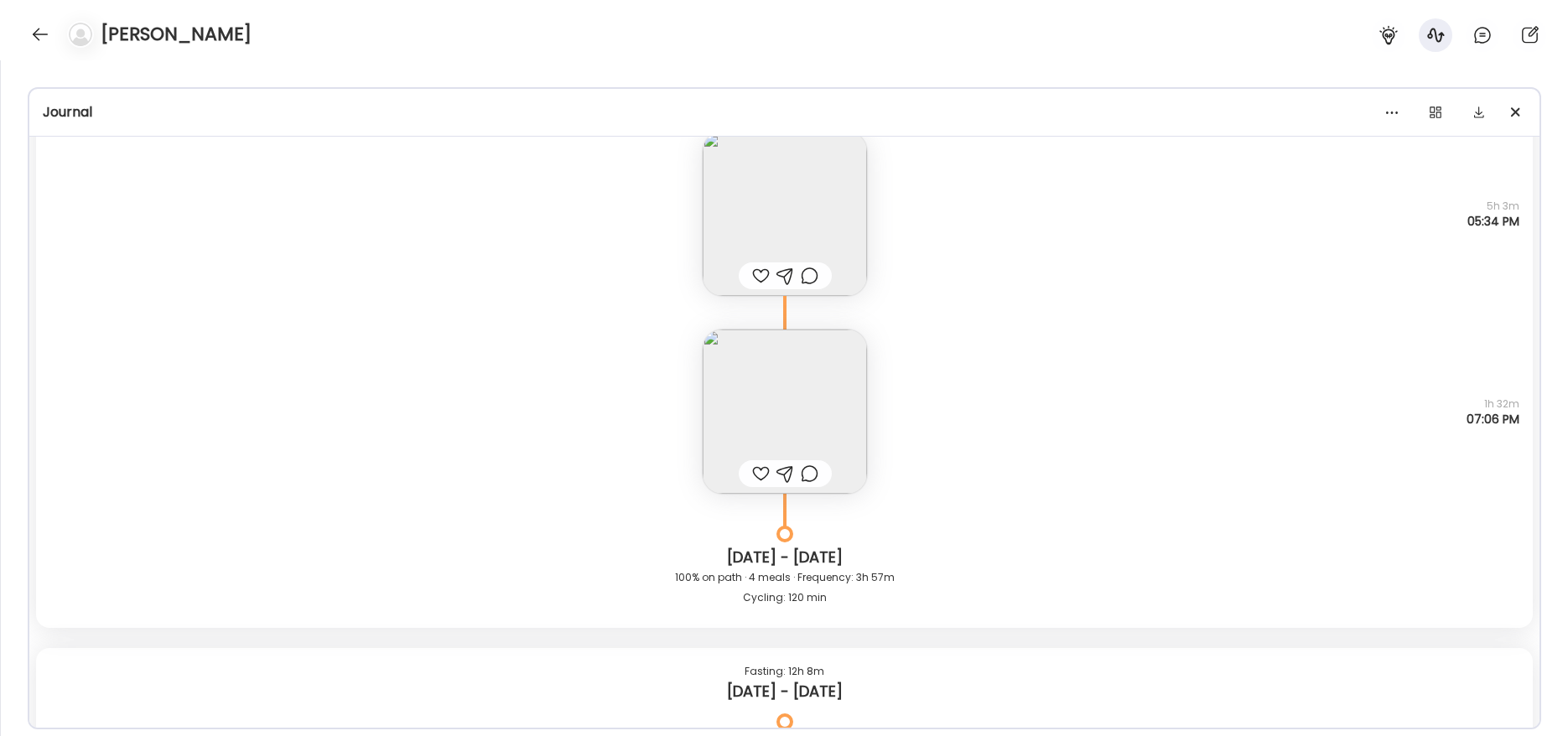
click at [785, 438] on img at bounding box center [784, 411] width 164 height 164
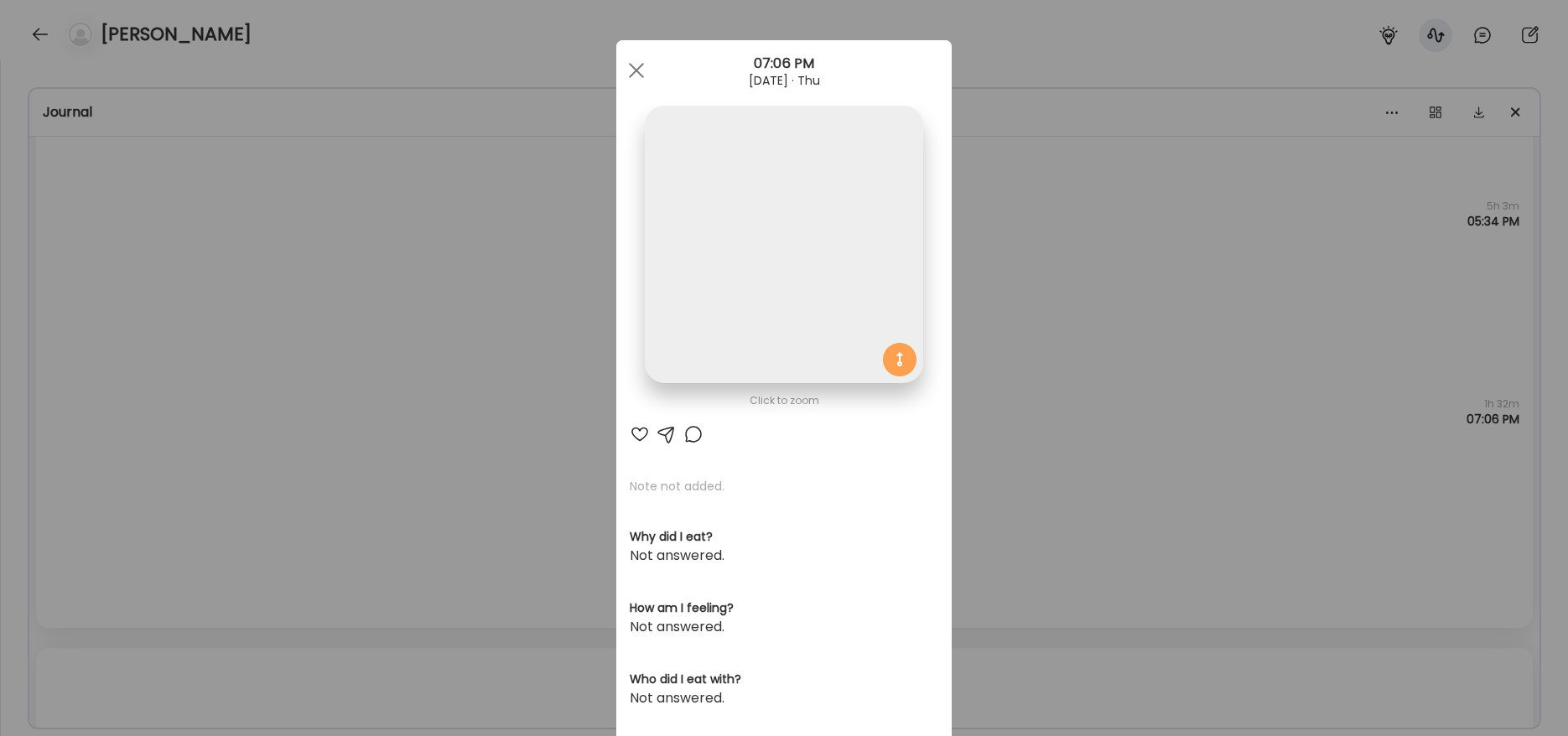
drag, startPoint x: 756, startPoint y: 303, endPoint x: 773, endPoint y: 379, distance: 77.9
click at [758, 312] on img at bounding box center [784, 244] width 278 height 278
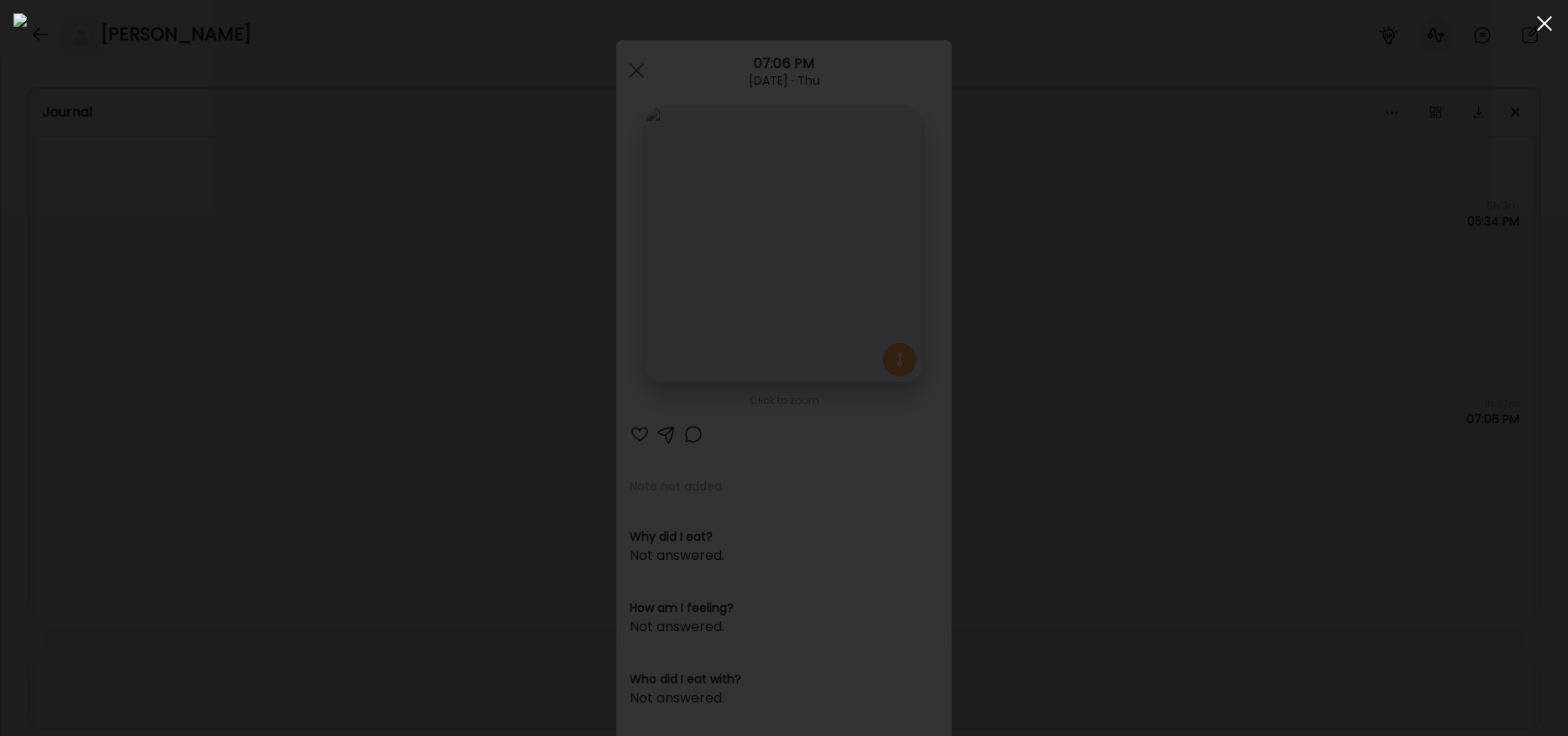
click at [1541, 26] on div at bounding box center [1544, 23] width 33 height 33
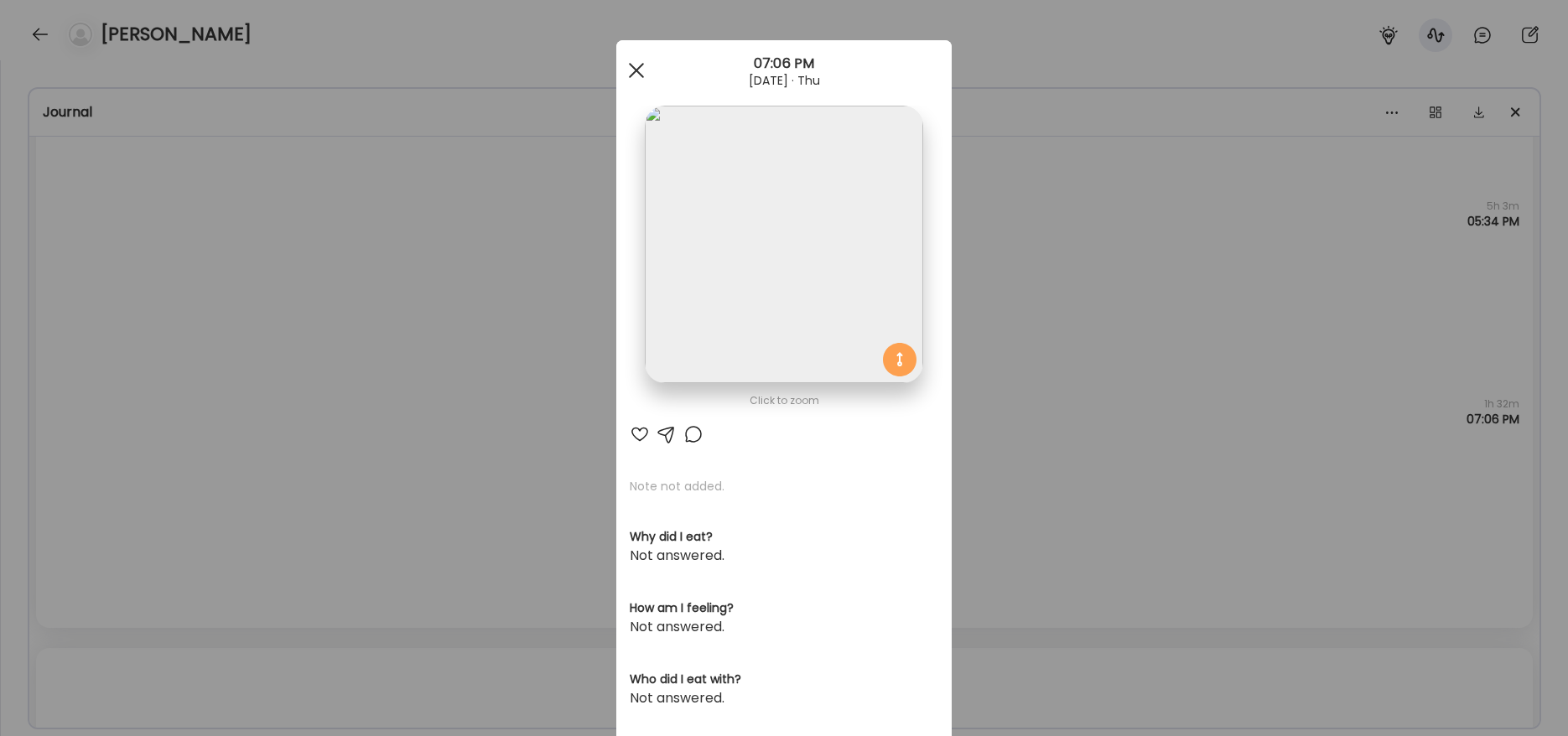
click at [633, 73] on span at bounding box center [637, 70] width 15 height 15
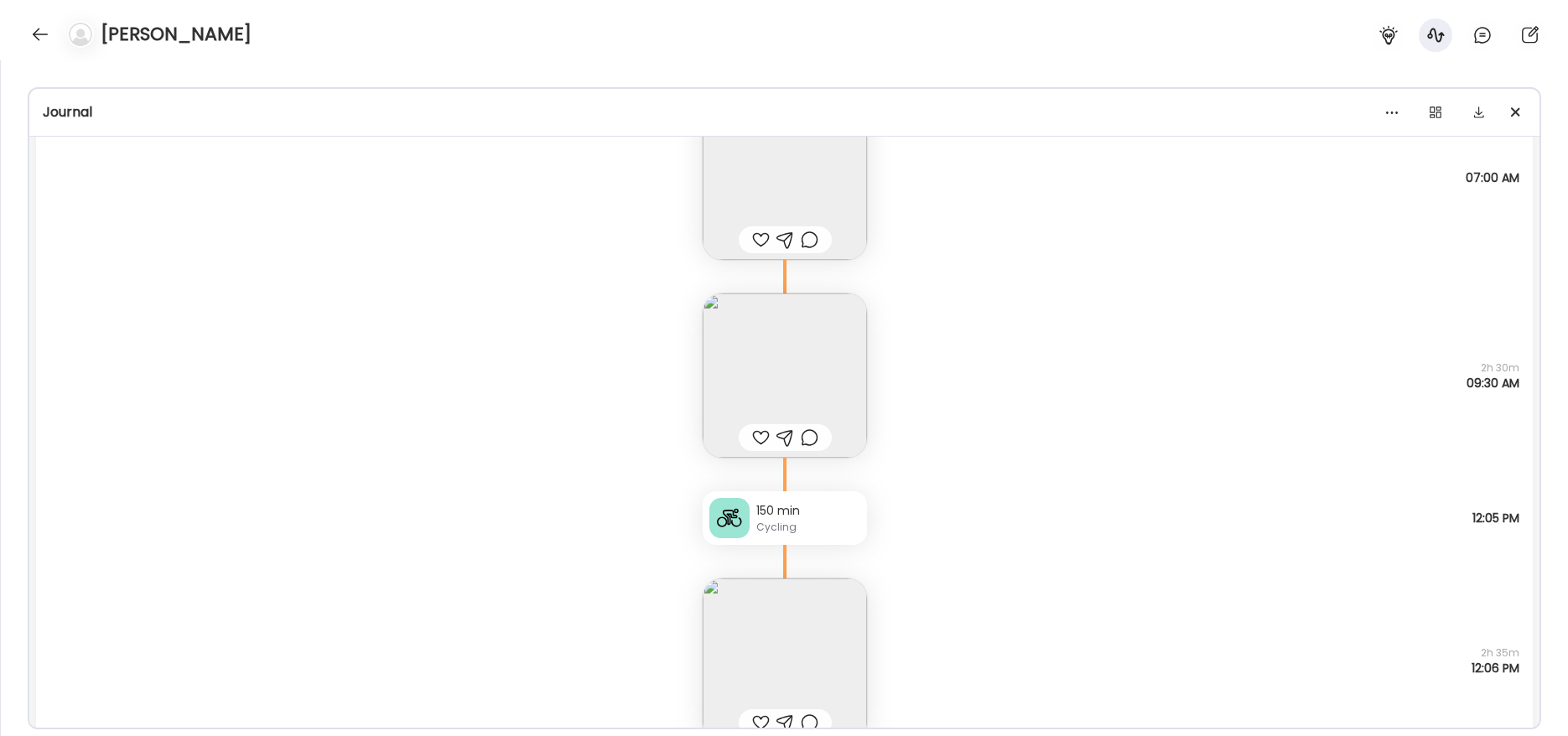
scroll to position [4350, 0]
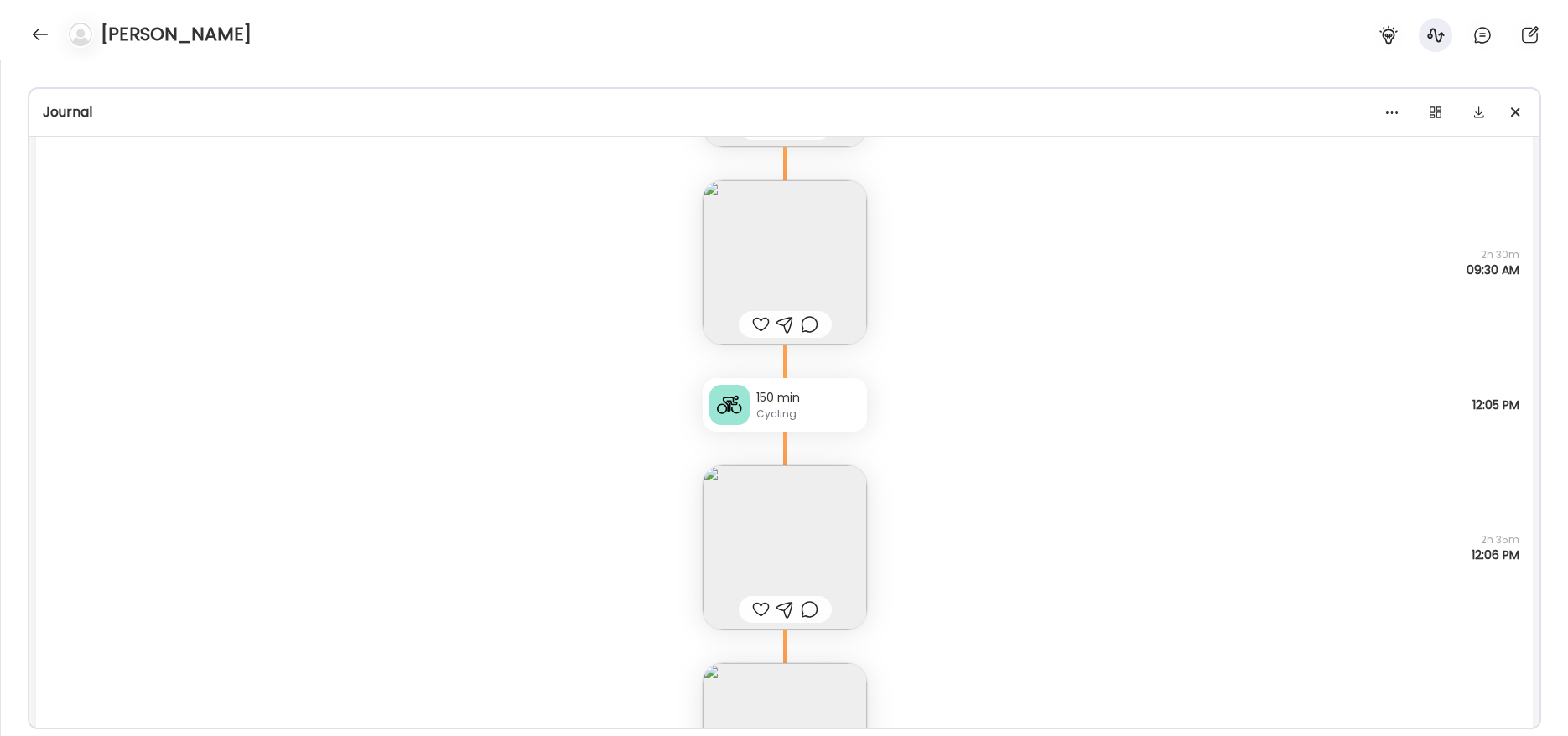
click at [803, 420] on div "Cycling" at bounding box center [808, 414] width 104 height 15
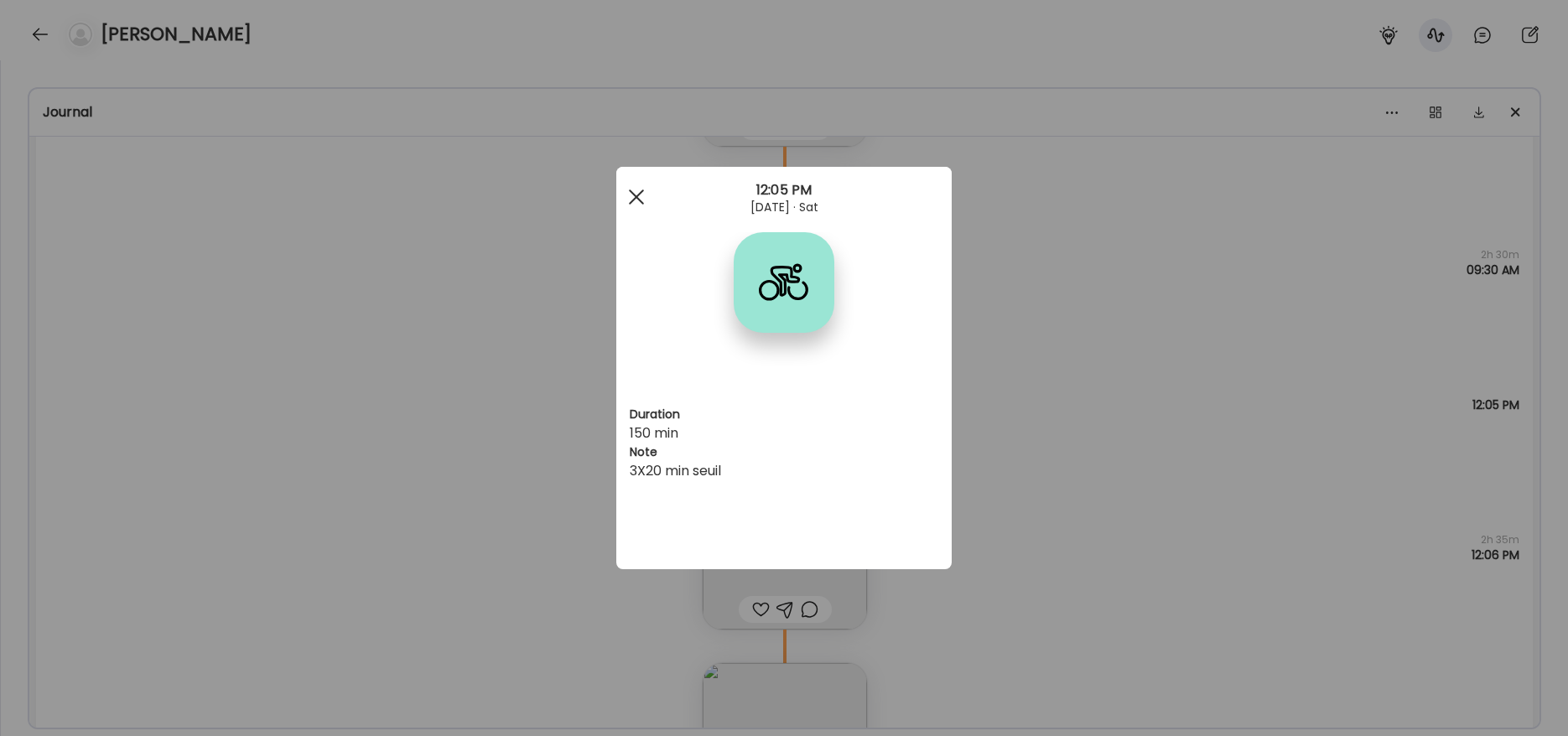
click at [641, 200] on div at bounding box center [636, 196] width 33 height 33
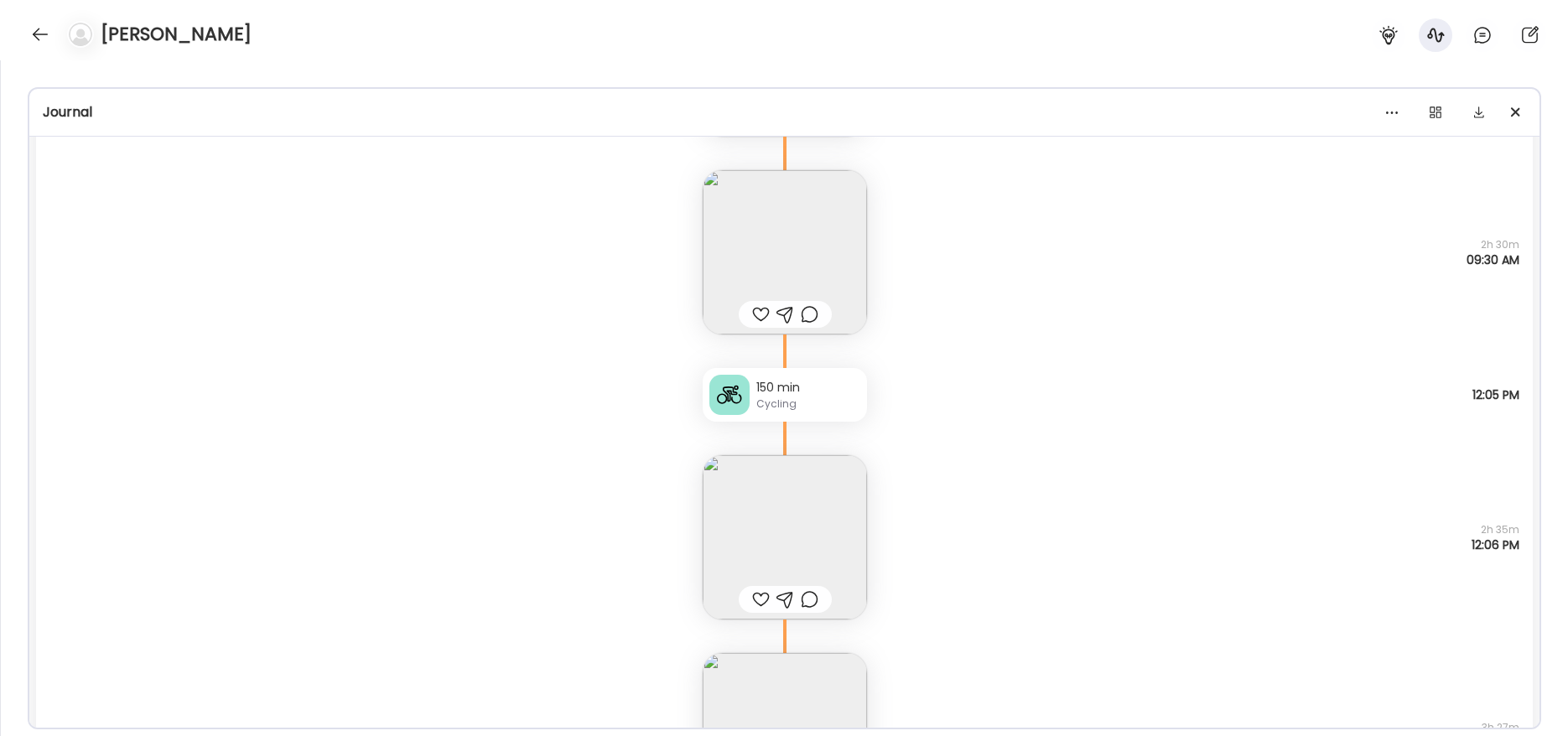
scroll to position [4362, 0]
click at [794, 542] on img at bounding box center [784, 534] width 164 height 164
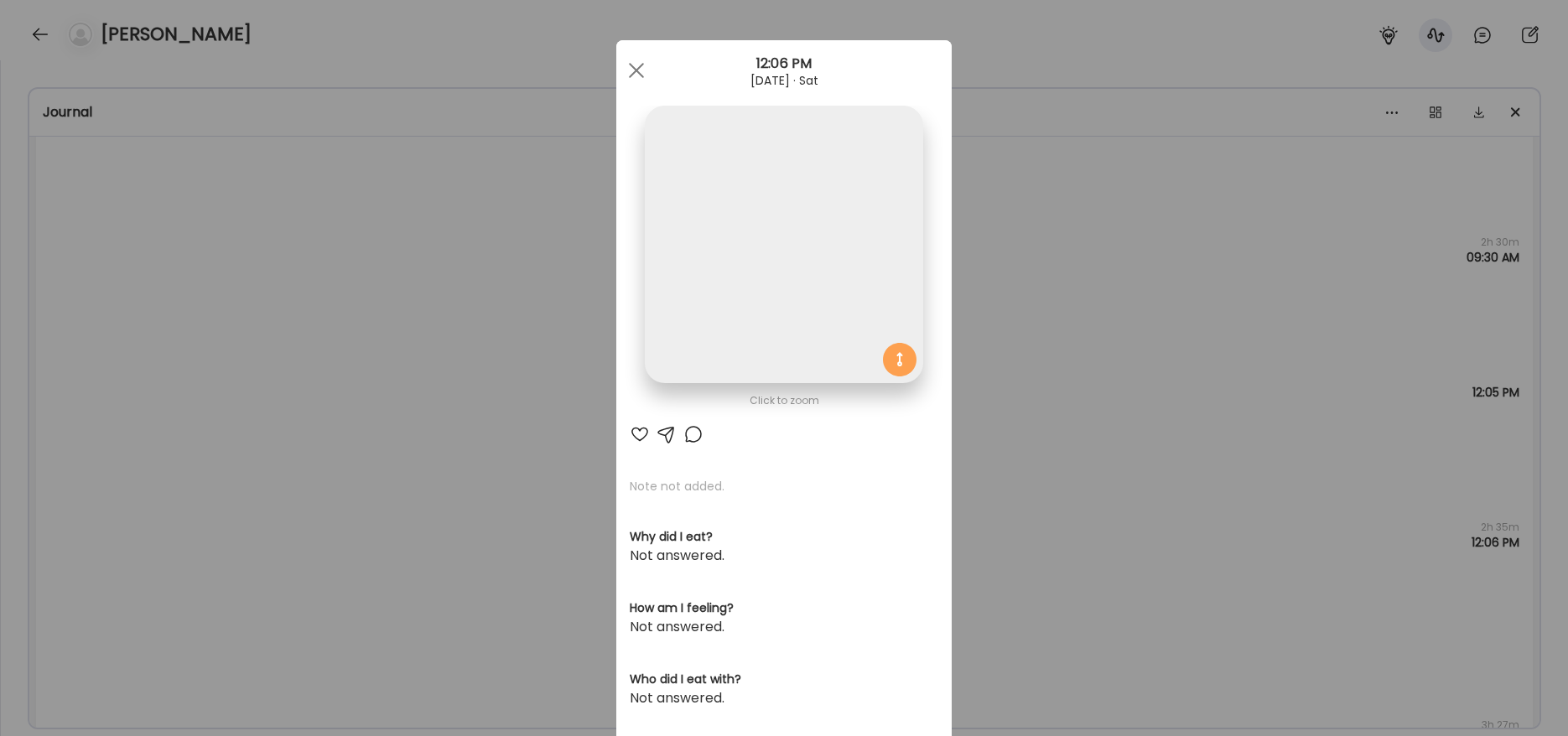
click at [785, 311] on img at bounding box center [784, 244] width 278 height 278
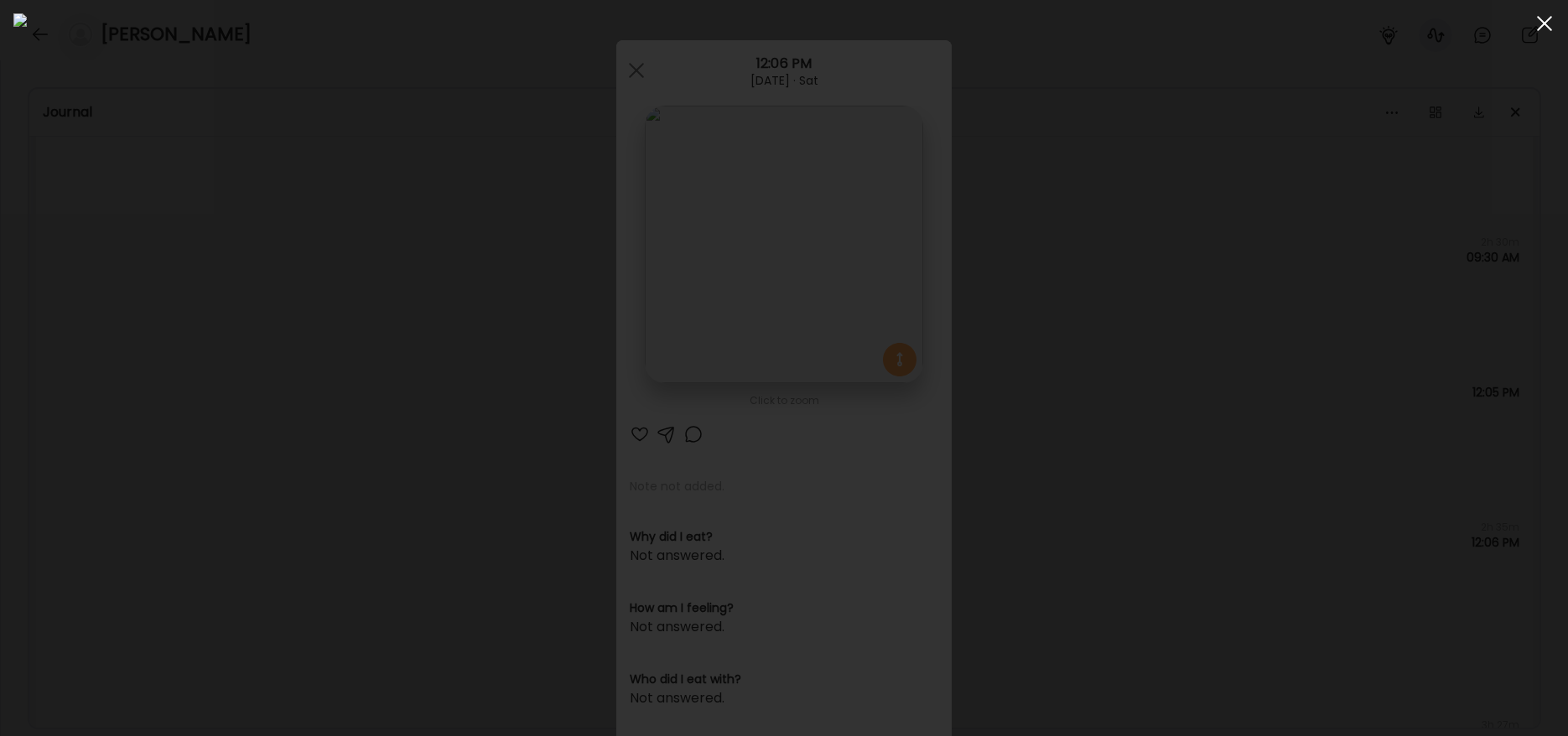
click at [1540, 26] on div at bounding box center [1544, 23] width 33 height 33
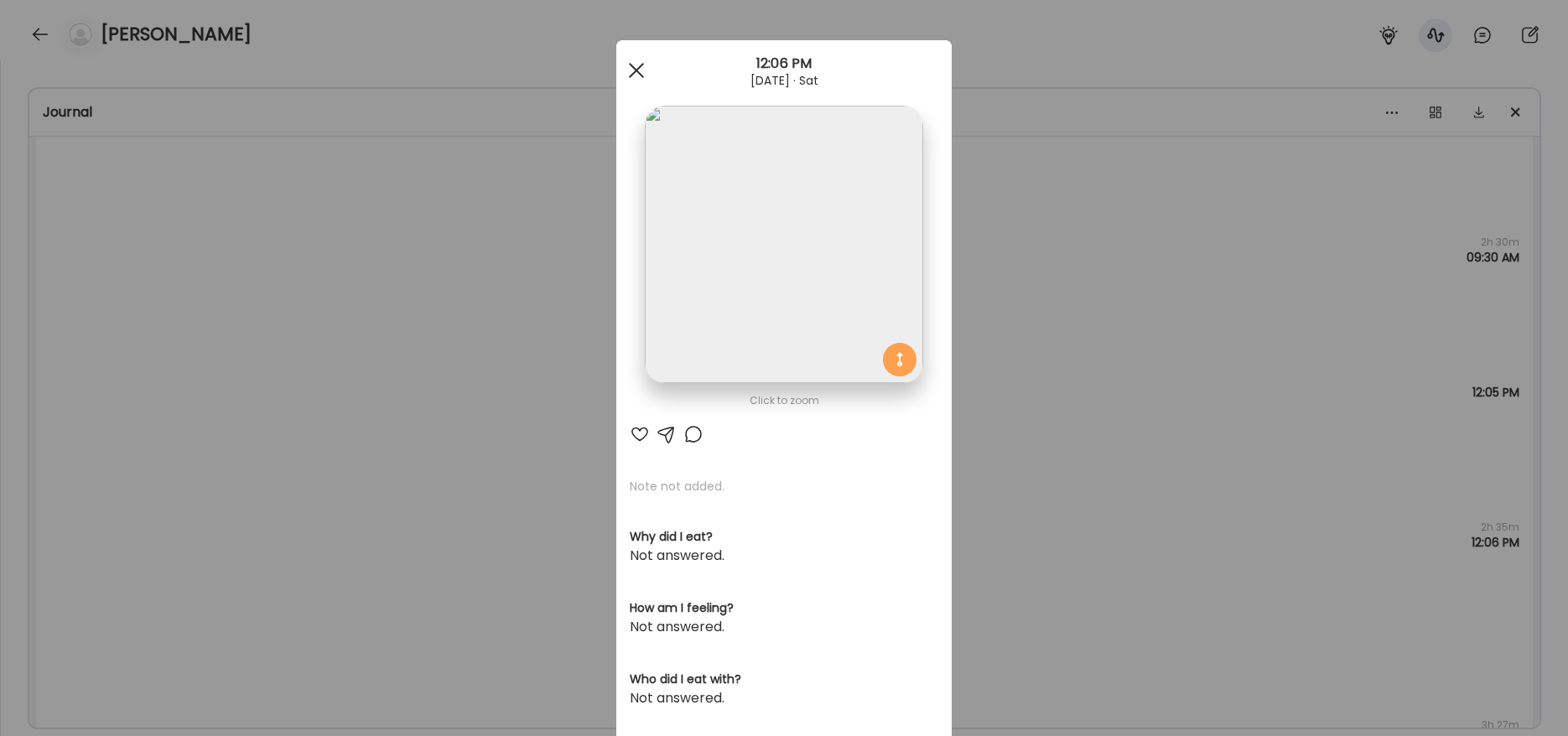
click at [632, 64] on div at bounding box center [636, 70] width 33 height 33
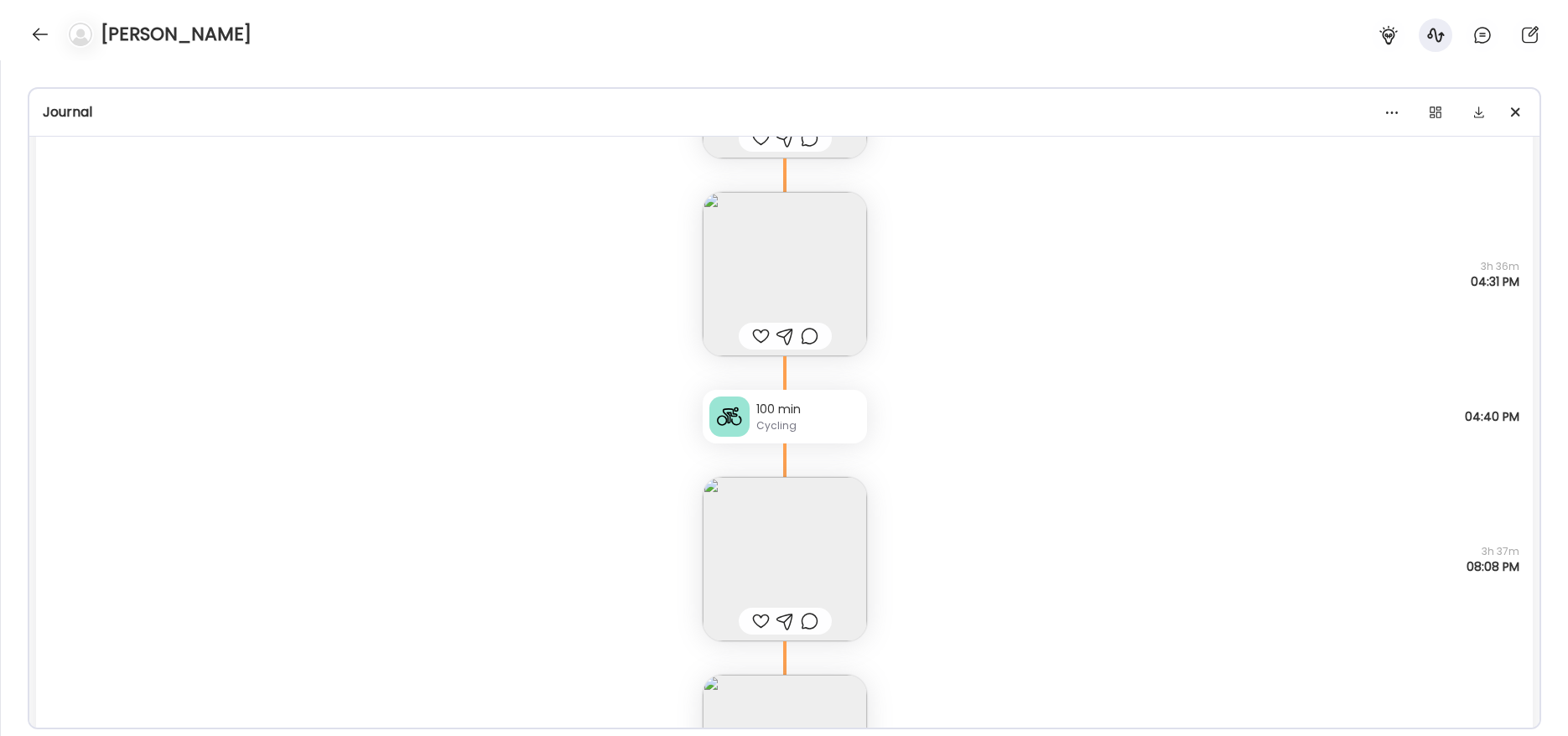
scroll to position [8328, 0]
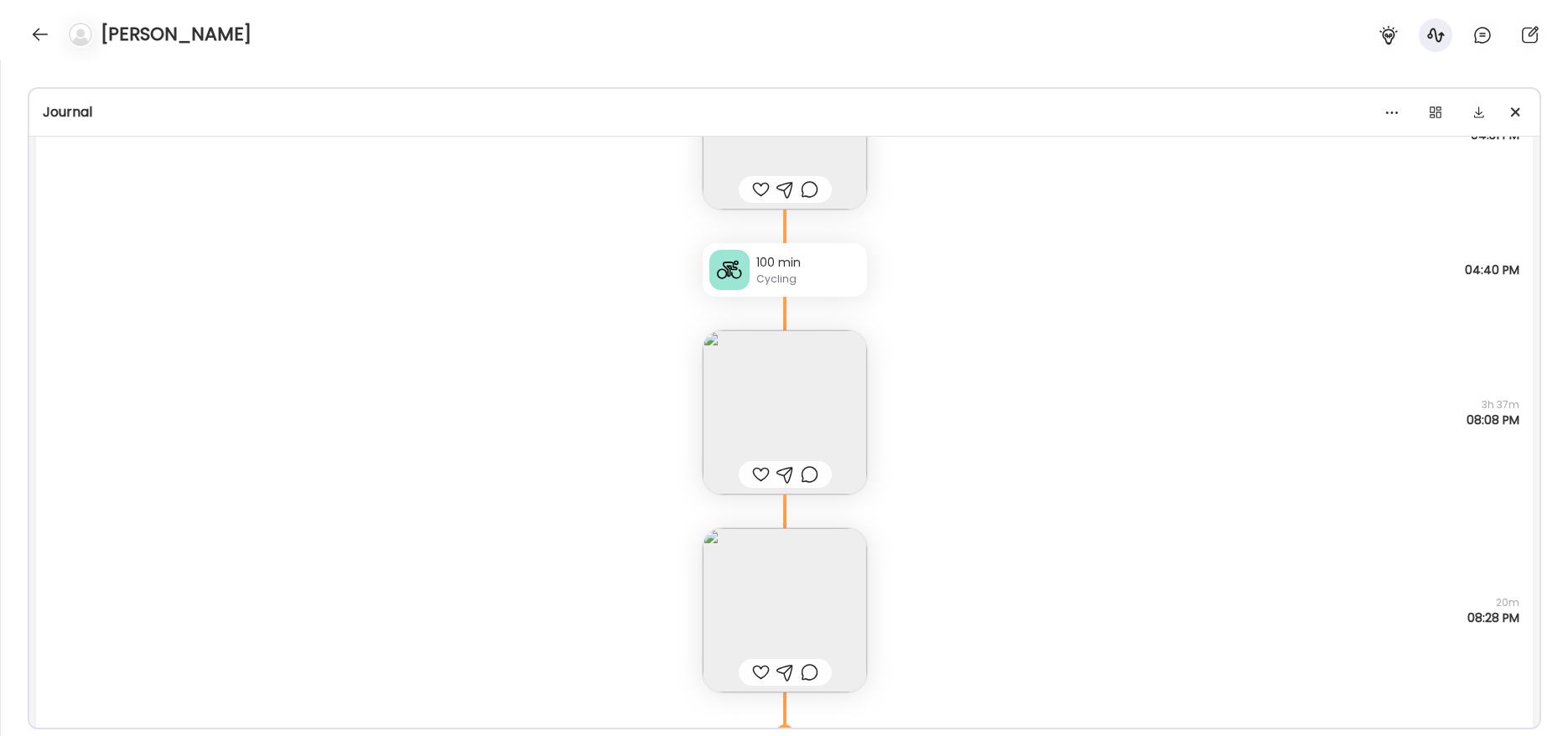
click at [810, 268] on div "100 min" at bounding box center [808, 262] width 104 height 18
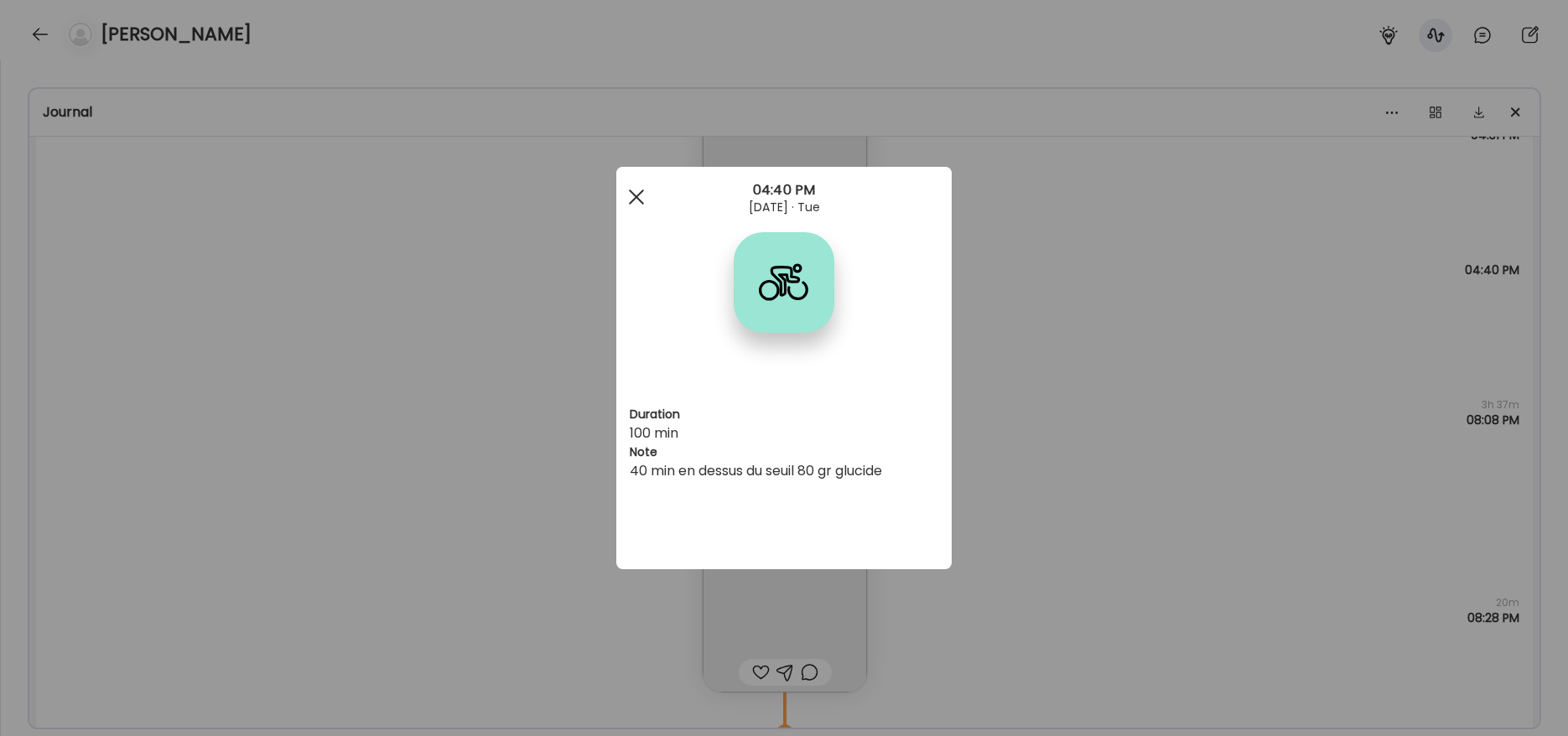
click at [641, 194] on div at bounding box center [636, 196] width 33 height 33
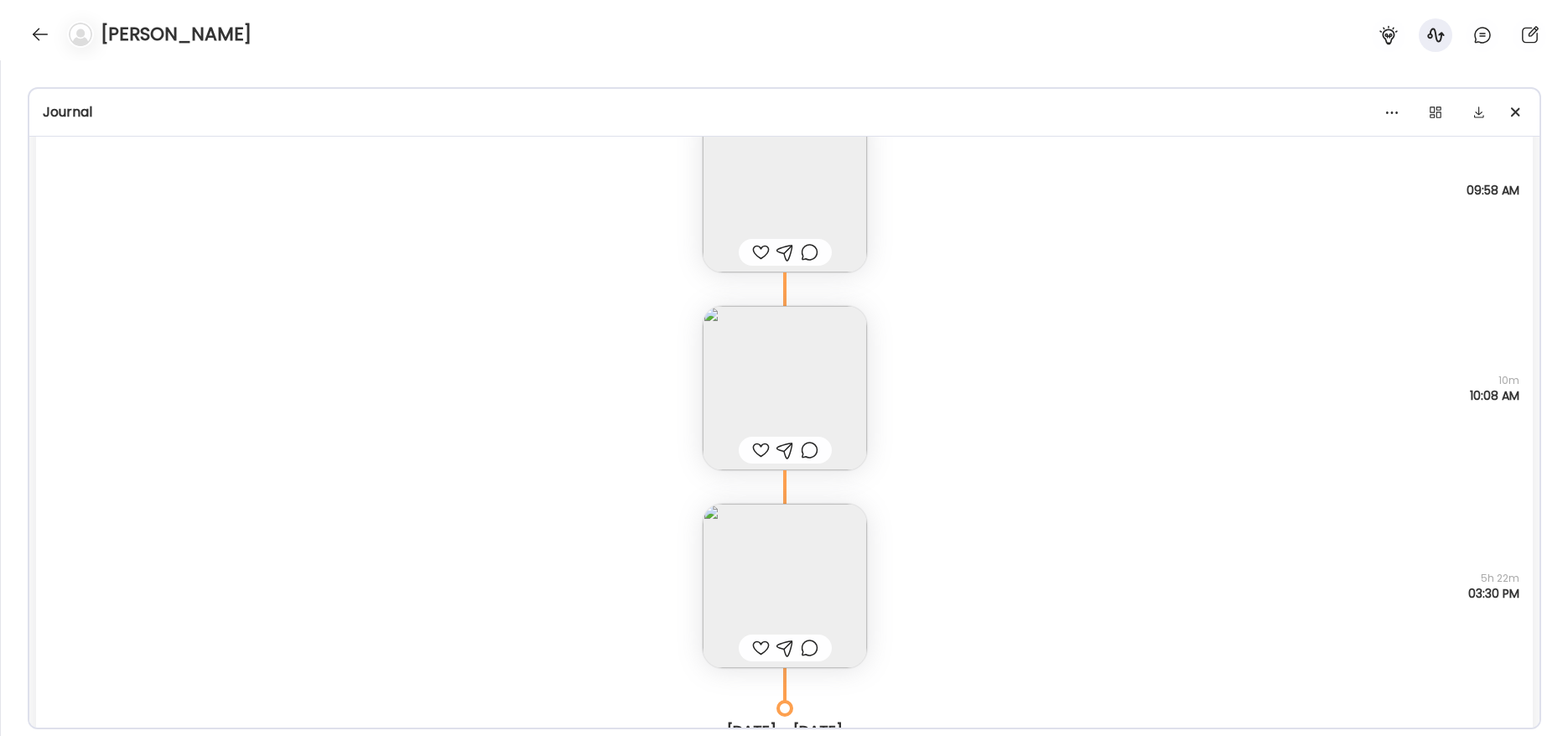
scroll to position [5543, 0]
